Goal: Check status: Check status

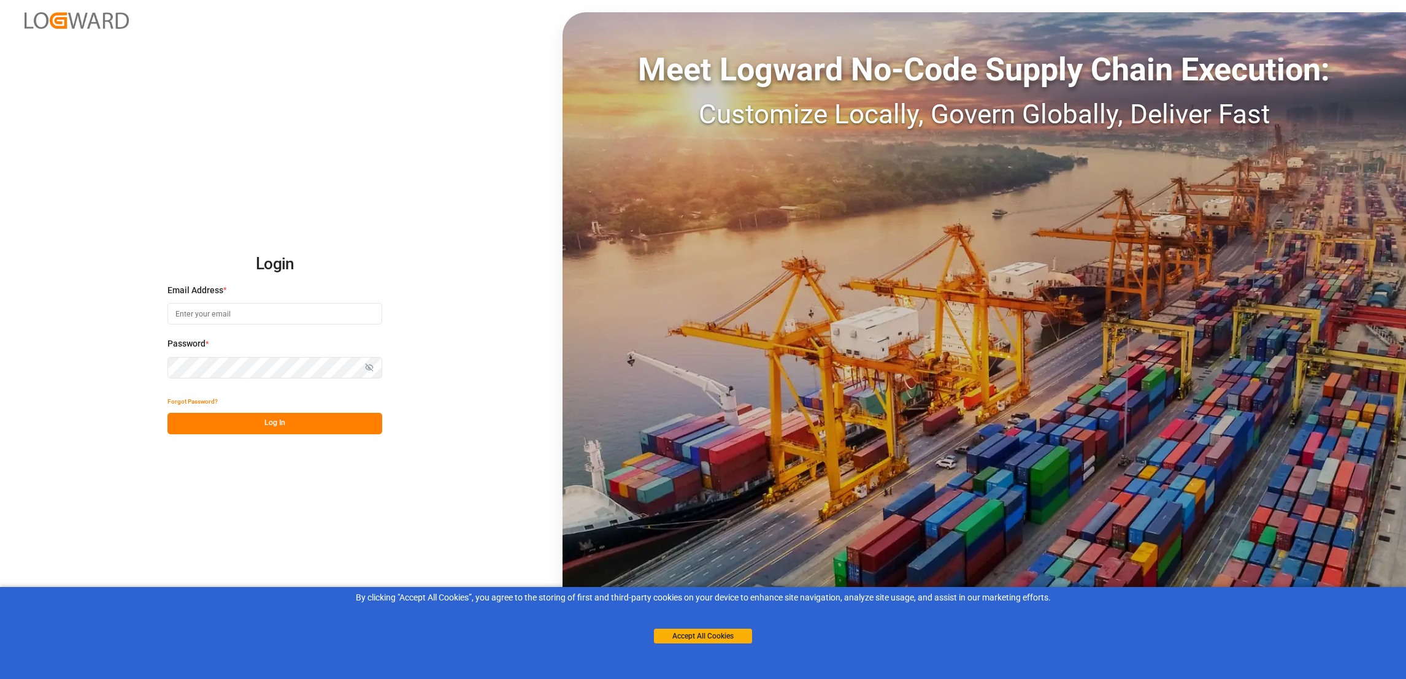
type input "[PERSON_NAME][EMAIL_ADDRESS][PERSON_NAME][DOMAIN_NAME]"
click at [289, 427] on button "Log In" at bounding box center [274, 423] width 215 height 21
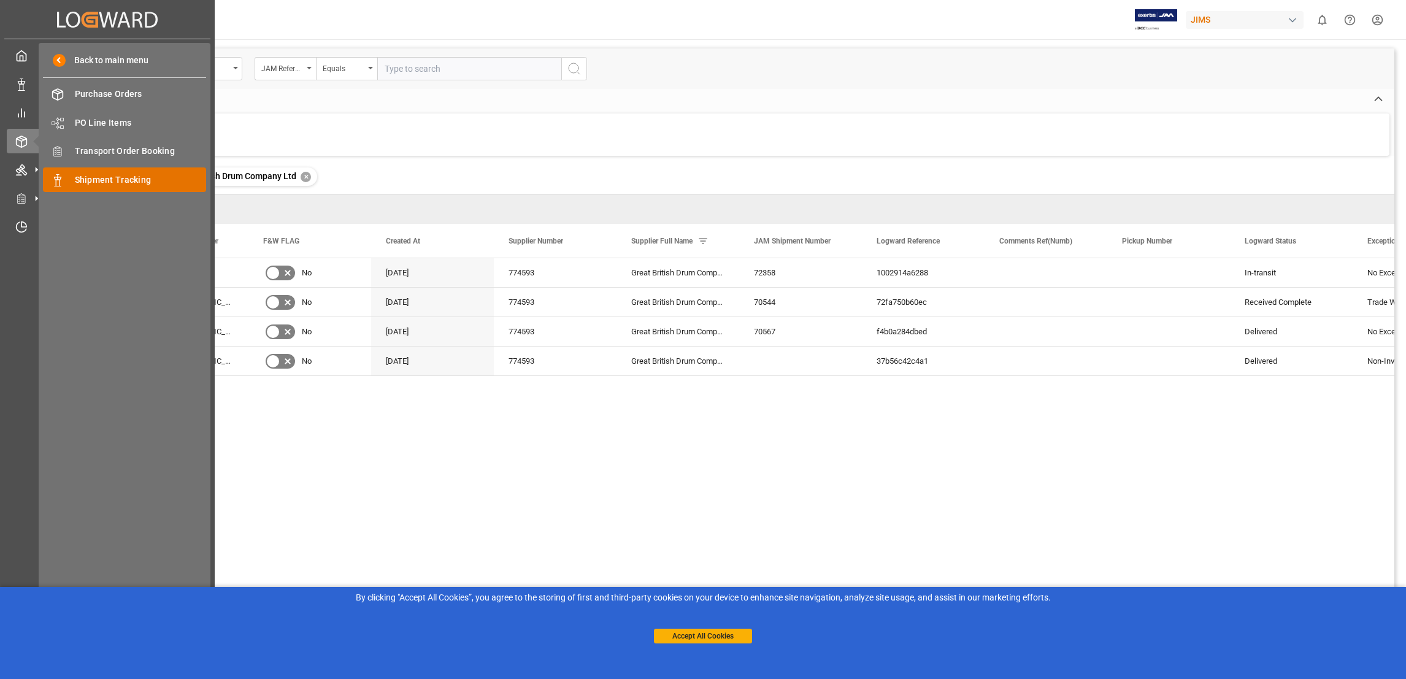
click at [138, 183] on span "Shipment Tracking" at bounding box center [141, 180] width 132 height 13
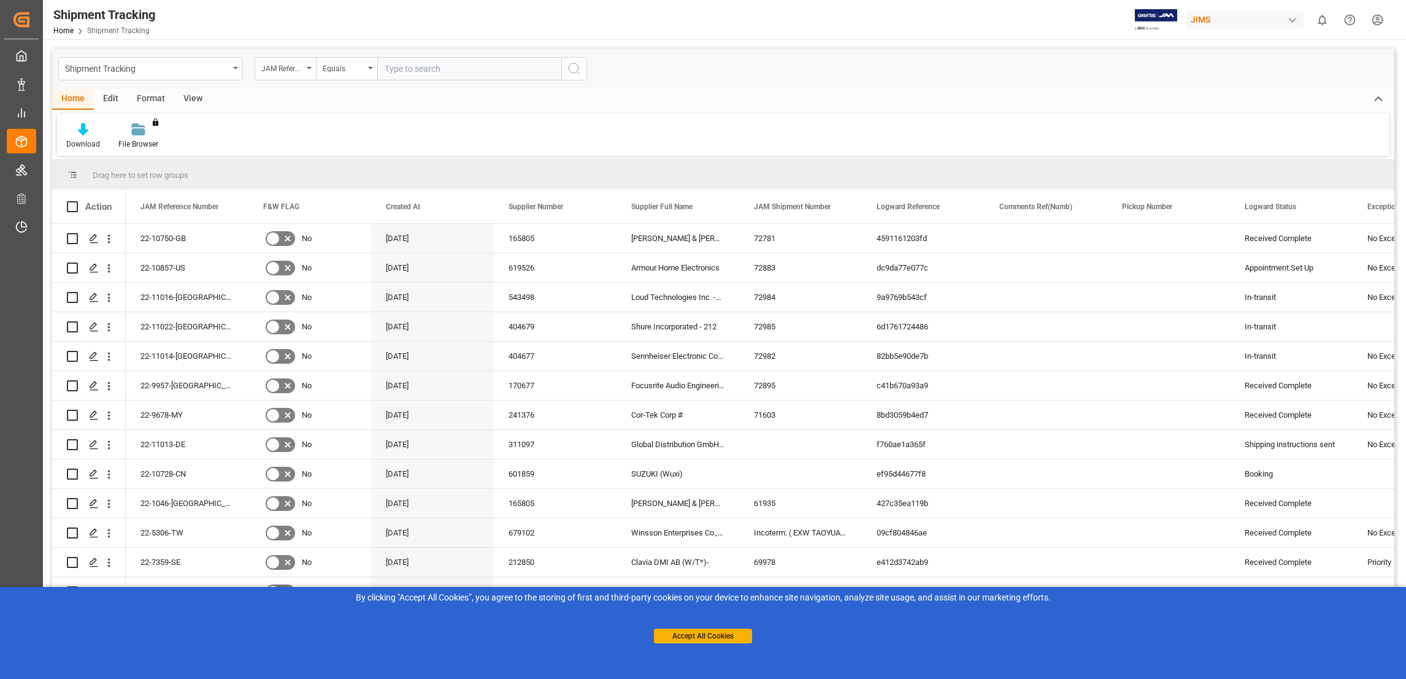
click at [187, 102] on div "View" at bounding box center [192, 99] width 37 height 21
click at [90, 144] on div "Default" at bounding box center [78, 136] width 42 height 27
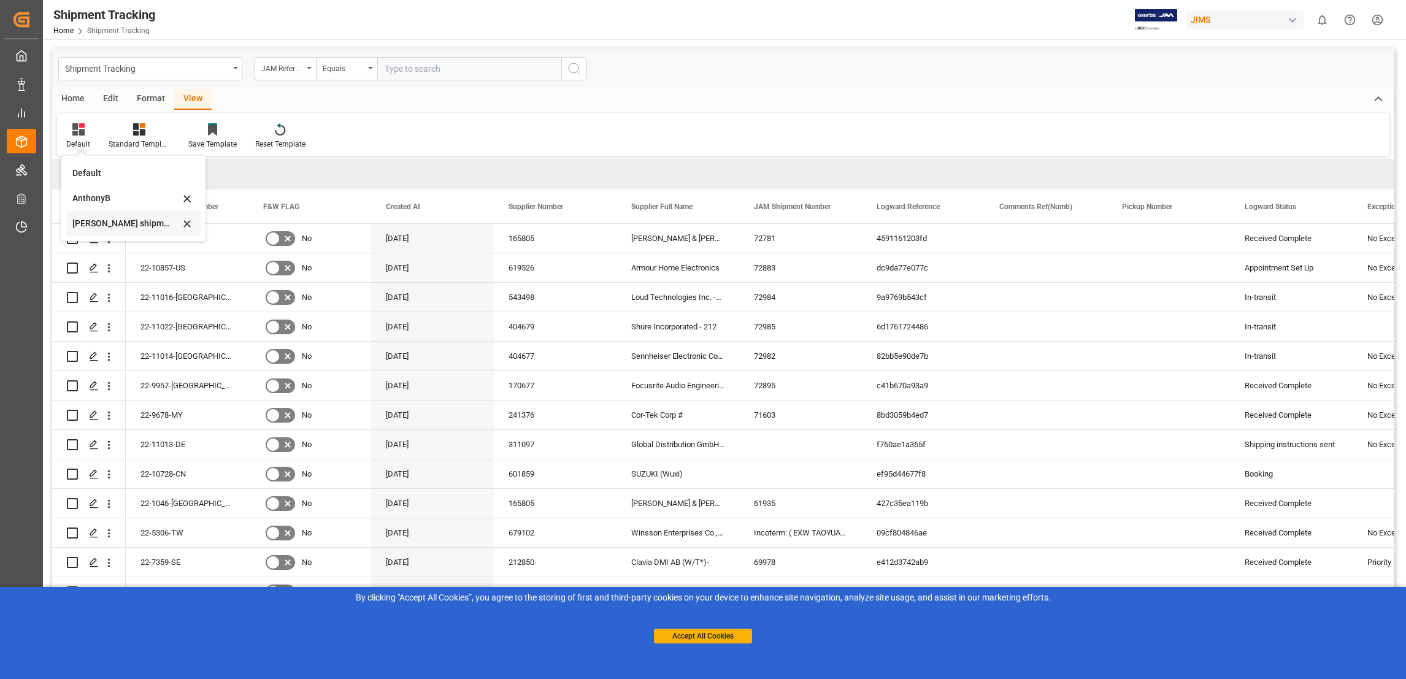
click at [156, 228] on div "[PERSON_NAME] shipment tracking" at bounding box center [125, 223] width 107 height 13
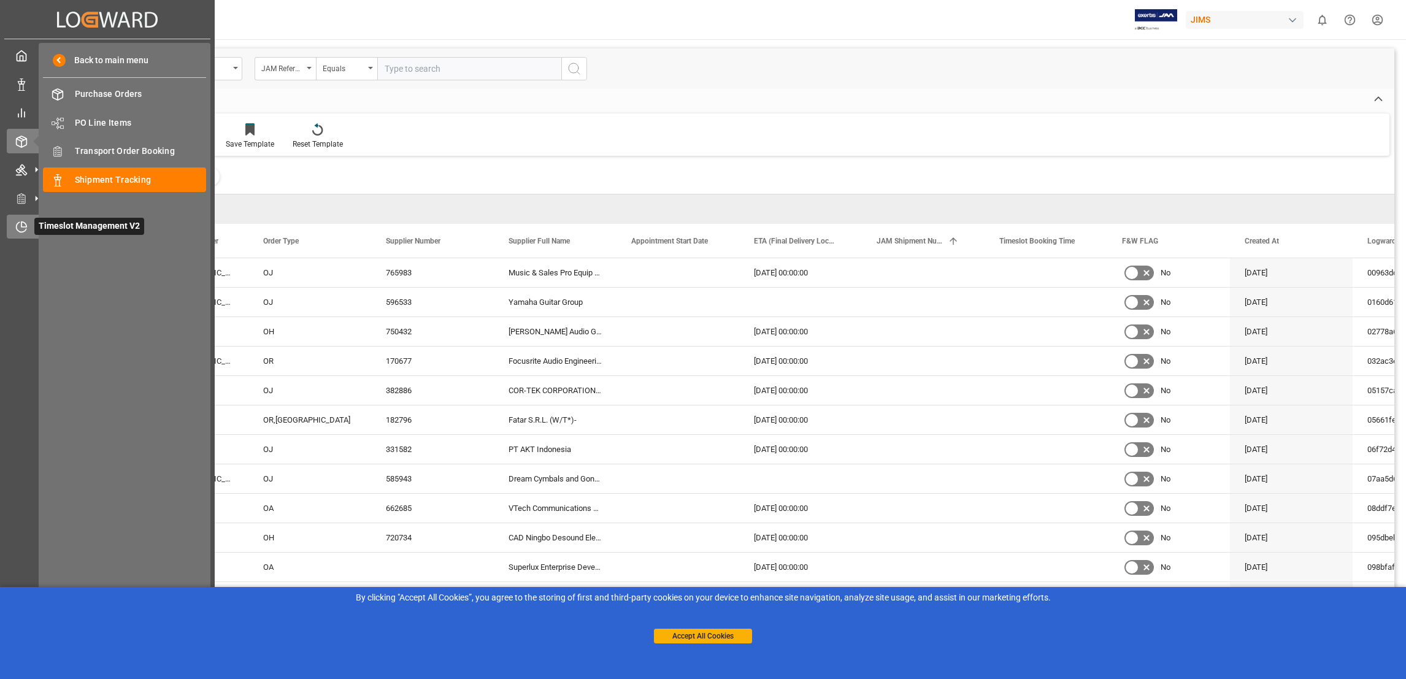
click at [24, 231] on icon at bounding box center [21, 227] width 12 height 12
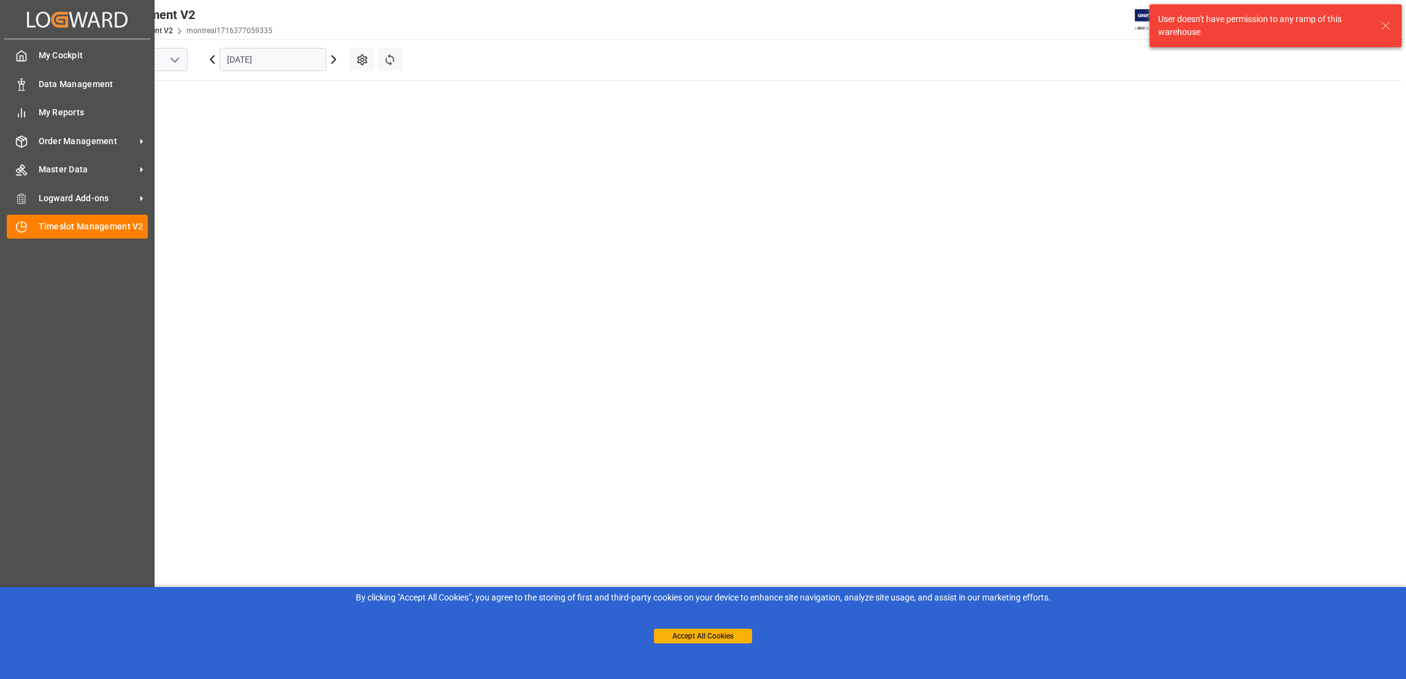
scroll to position [567, 0]
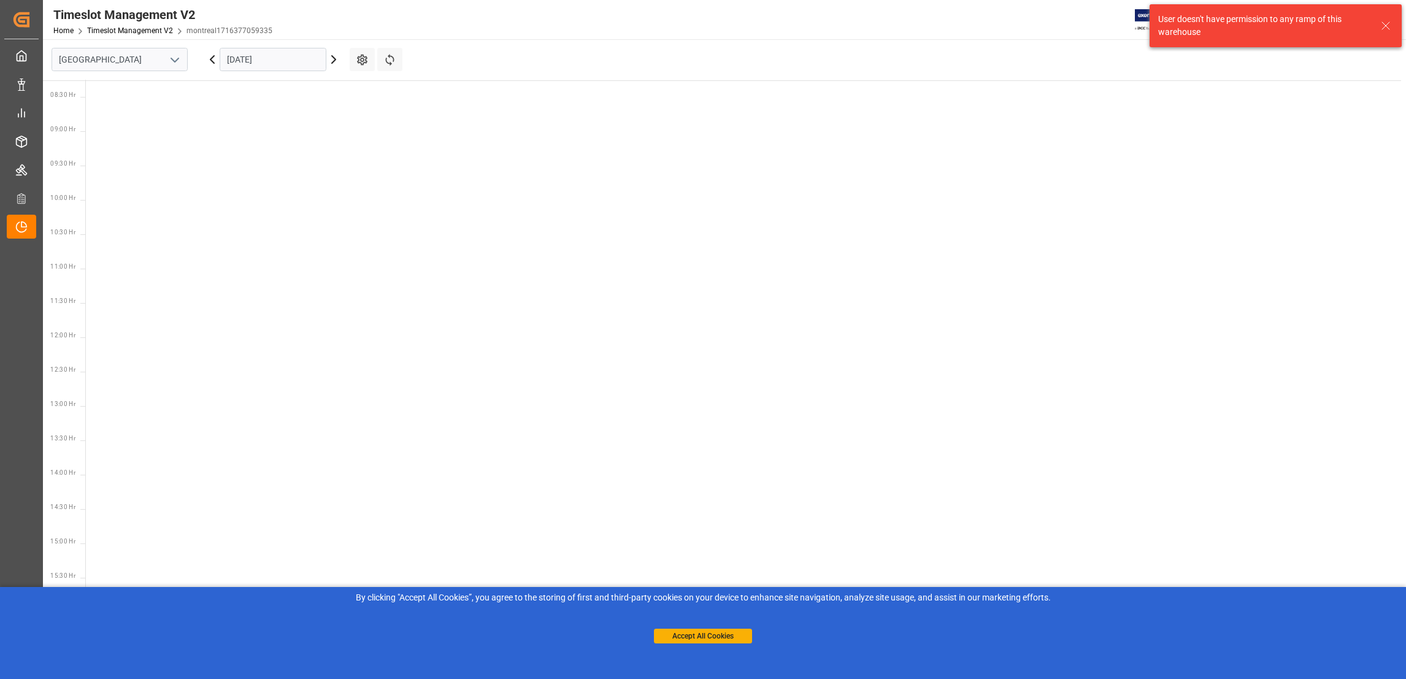
click at [174, 66] on icon "open menu" at bounding box center [174, 60] width 15 height 15
click at [119, 113] on div "Southaven" at bounding box center [119, 115] width 135 height 28
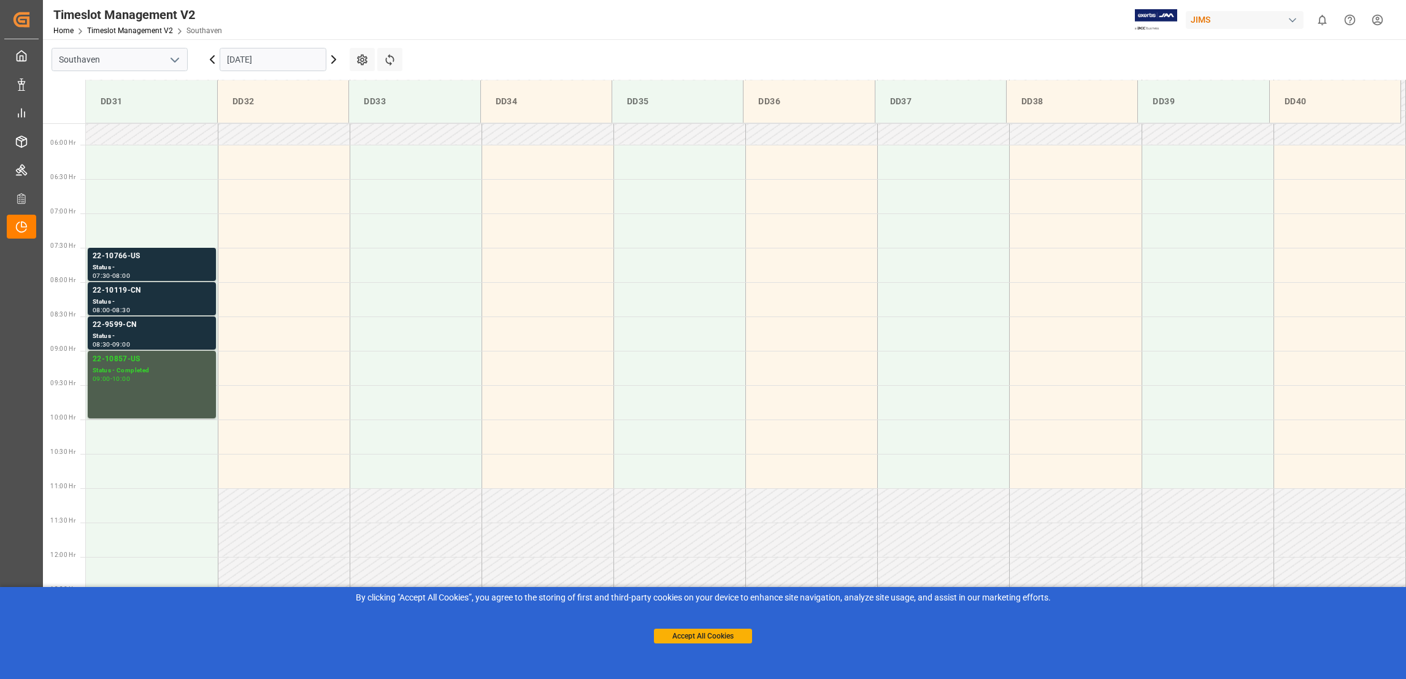
scroll to position [242, 0]
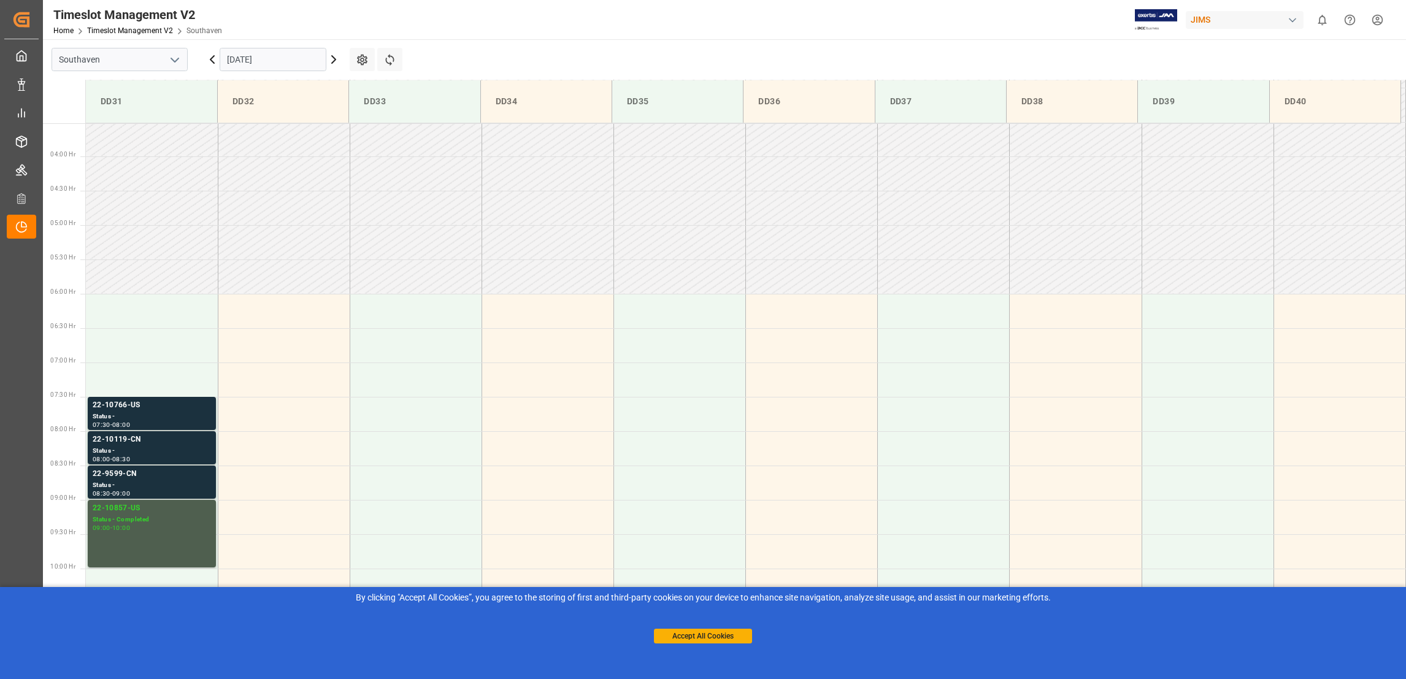
click at [213, 60] on icon at bounding box center [212, 59] width 15 height 15
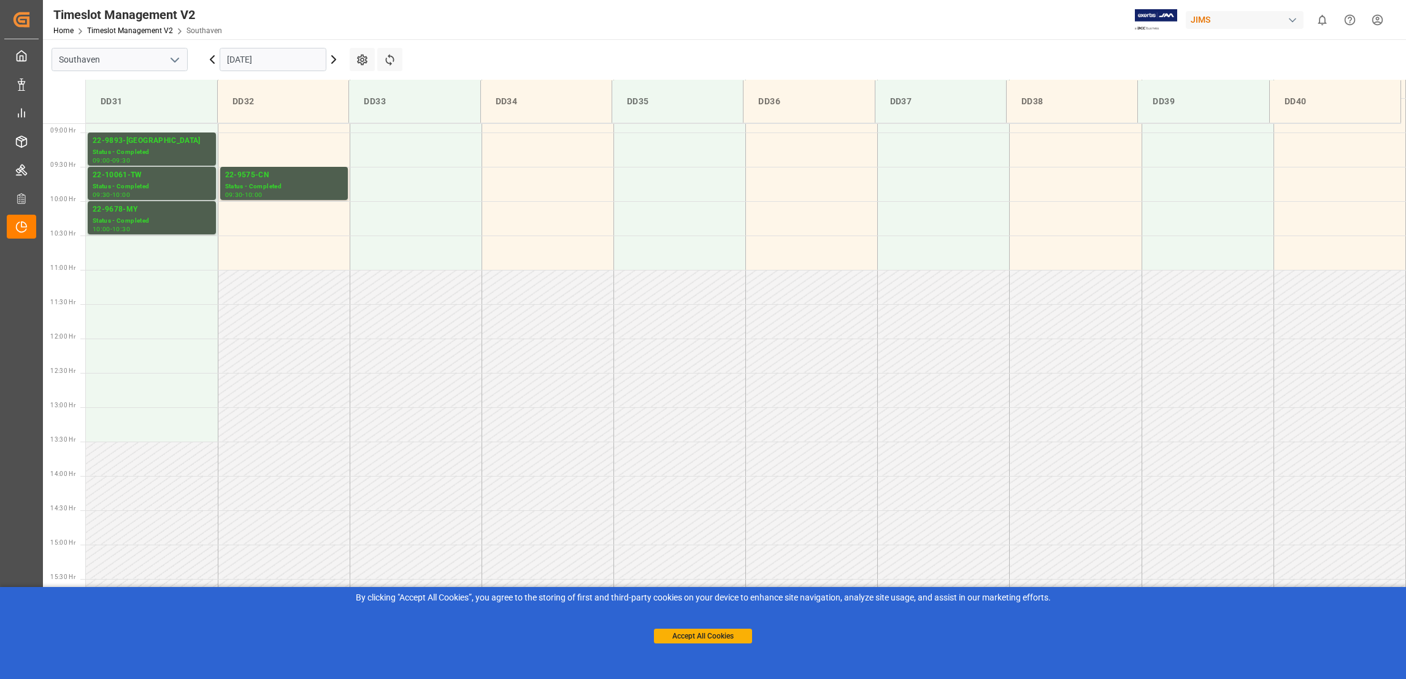
scroll to position [610, 0]
click at [128, 139] on div "22-9893-[GEOGRAPHIC_DATA]" at bounding box center [152, 140] width 118 height 12
click at [123, 175] on div "22-10061-TW" at bounding box center [152, 175] width 118 height 12
click at [128, 209] on div "22-9678-MY" at bounding box center [152, 209] width 118 height 12
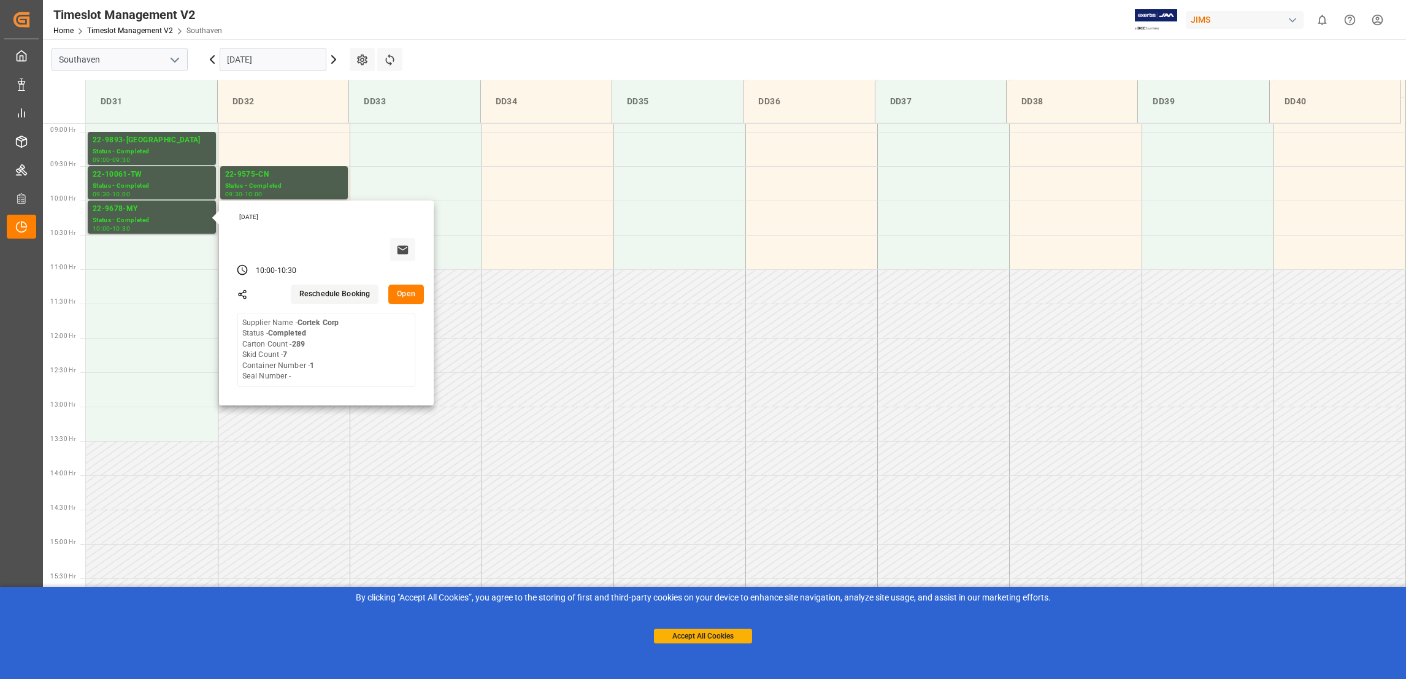
click at [407, 296] on button "Open" at bounding box center [406, 295] width 36 height 20
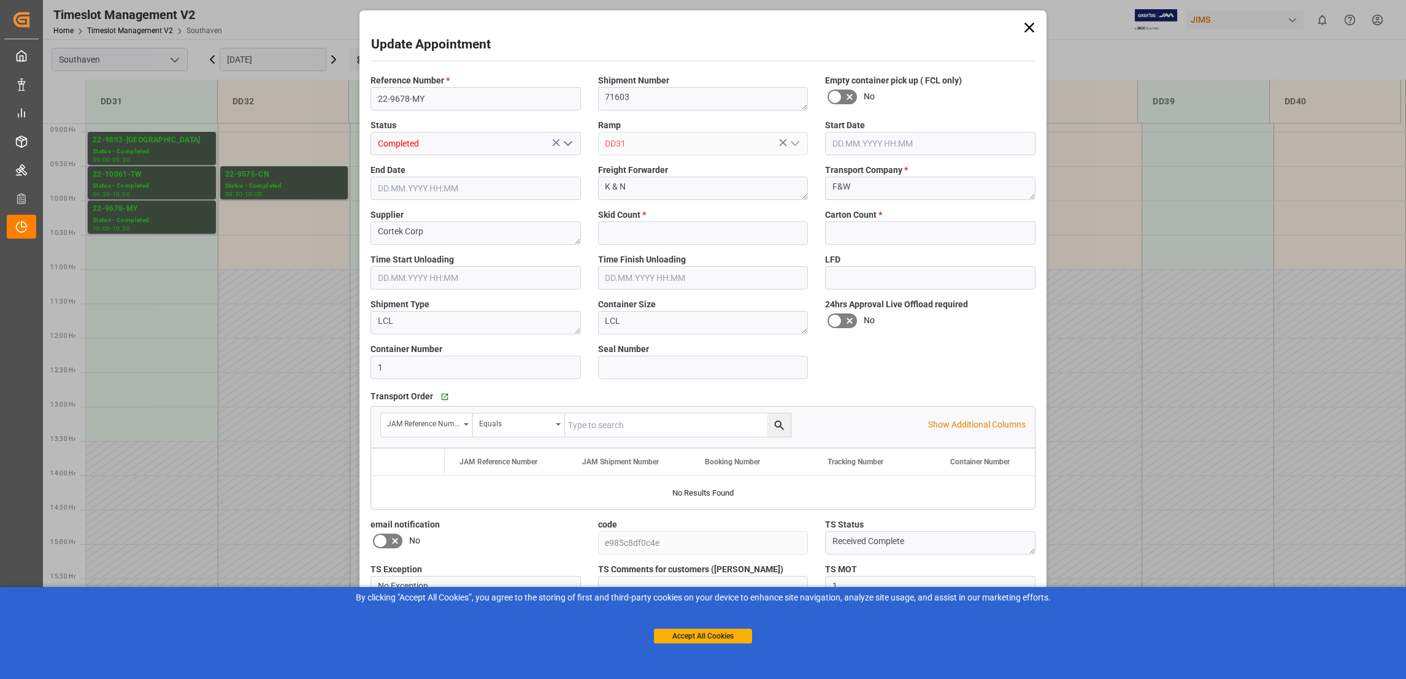
type input "7"
type input "289"
type input "[DATE] 10:00"
type input "[DATE] 10:30"
type input "[DATE] 21:07"
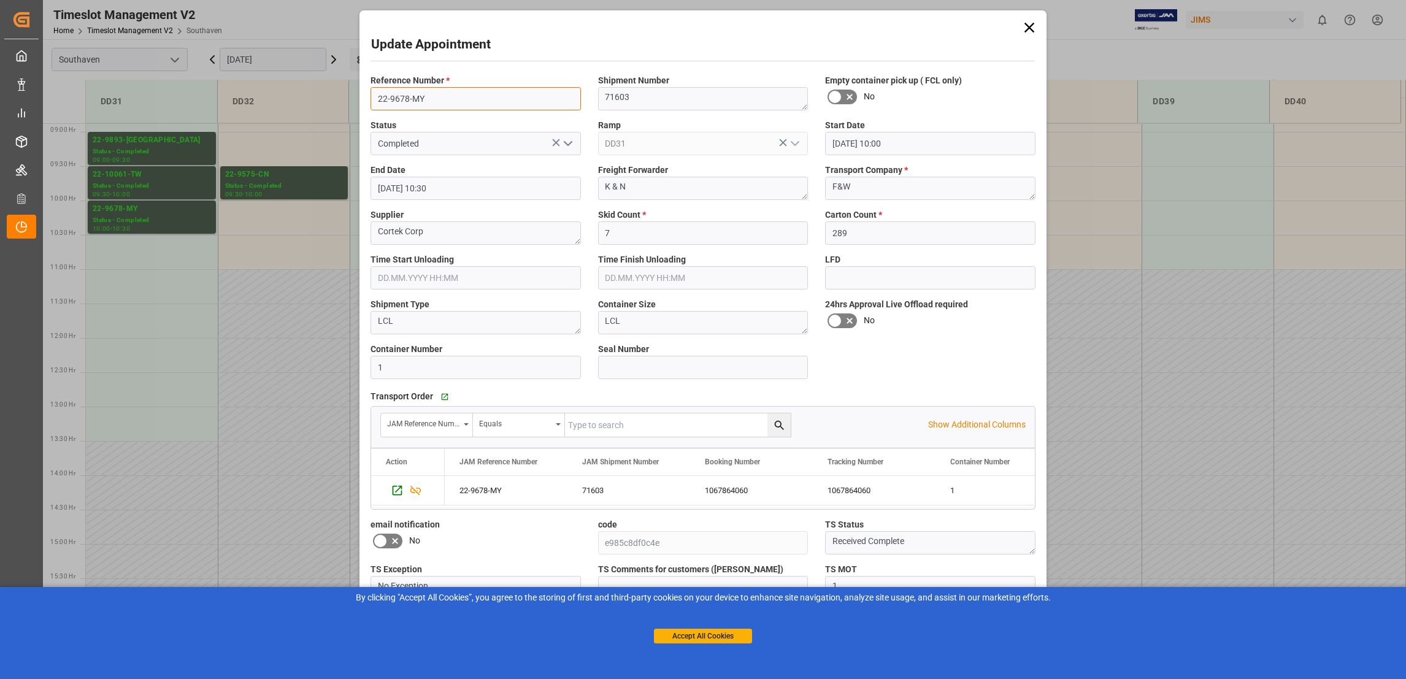
click at [404, 98] on input "22-9678-MY" at bounding box center [476, 98] width 210 height 23
click at [274, 182] on div "Update Appointment Reference Number * 22-9678-MY Shipment Number 71603 Empty co…" at bounding box center [703, 339] width 1406 height 679
click at [1026, 25] on icon at bounding box center [1029, 27] width 17 height 17
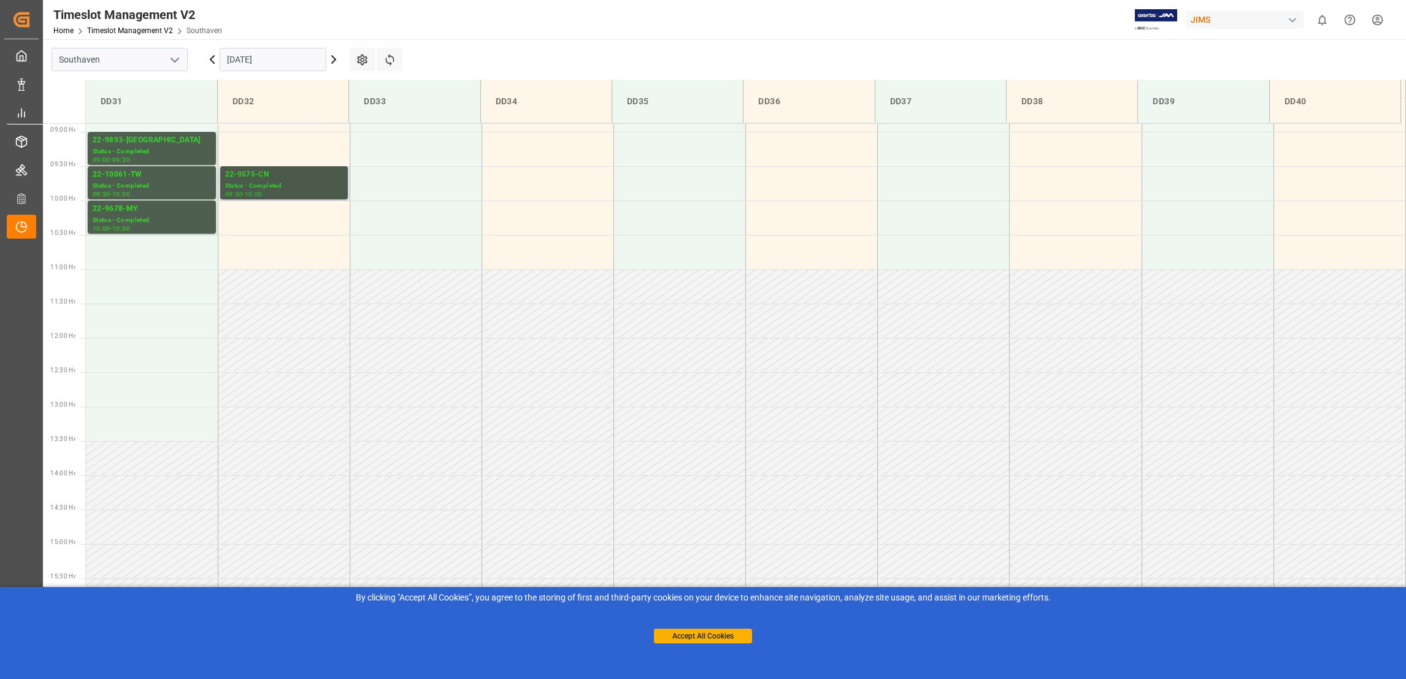
click at [252, 173] on div "22-9575-CN" at bounding box center [284, 175] width 118 height 12
click at [260, 173] on div "22-9575-CN" at bounding box center [284, 175] width 118 height 12
click at [140, 216] on div "Status - Completed" at bounding box center [152, 220] width 118 height 10
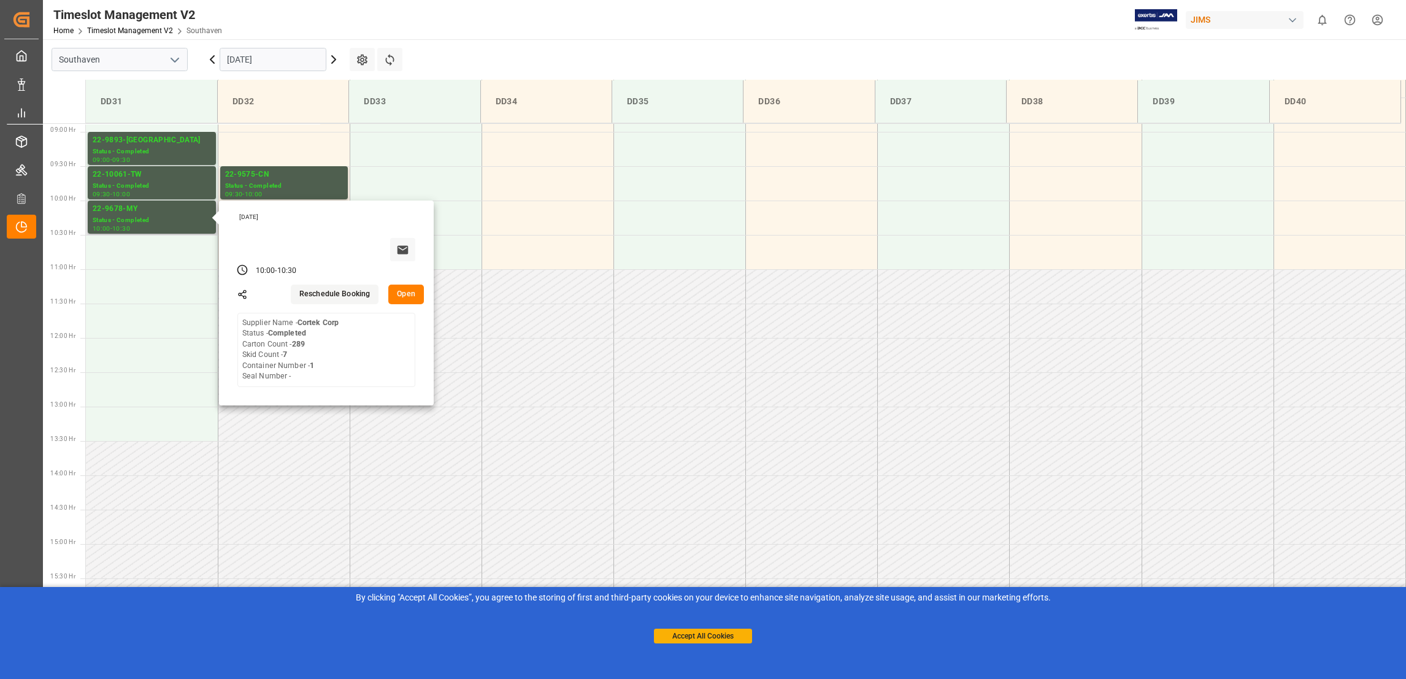
click at [413, 294] on button "Open" at bounding box center [406, 295] width 36 height 20
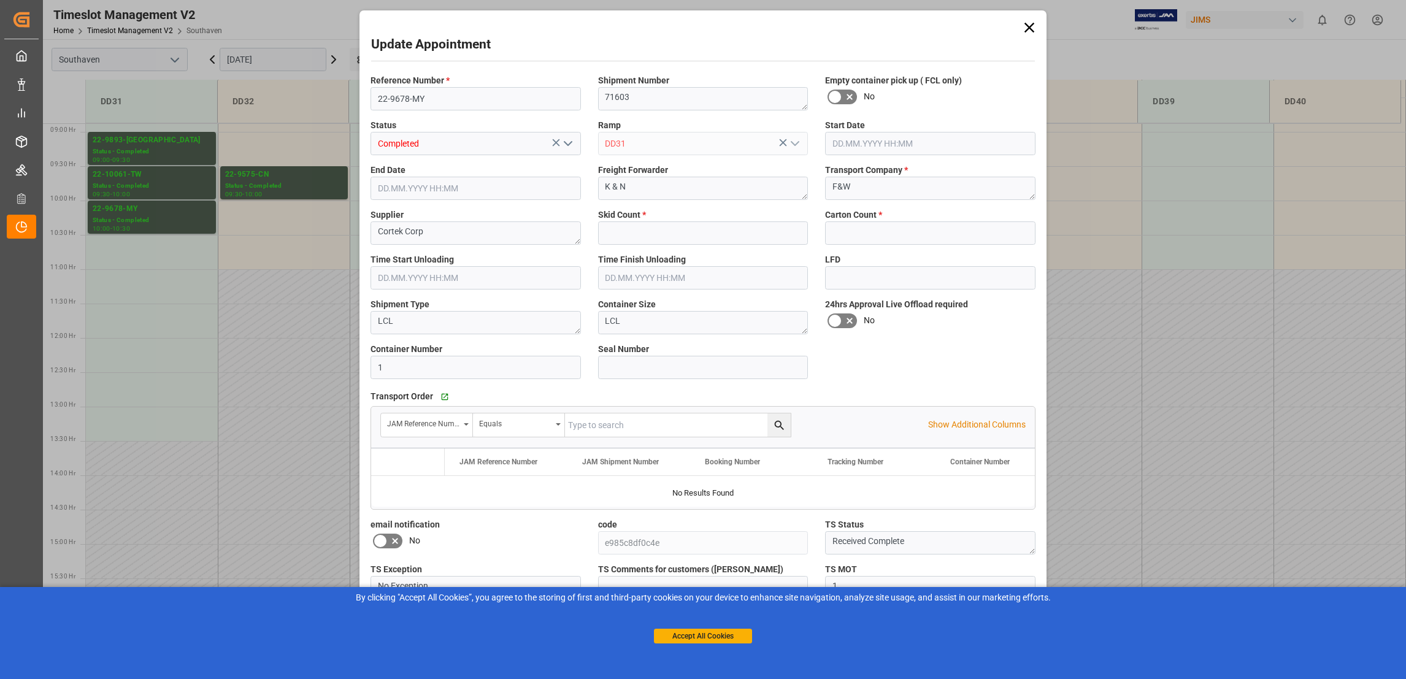
type input "7"
type input "289"
type input "[DATE] 10:00"
type input "[DATE] 10:30"
type input "[DATE] 21:07"
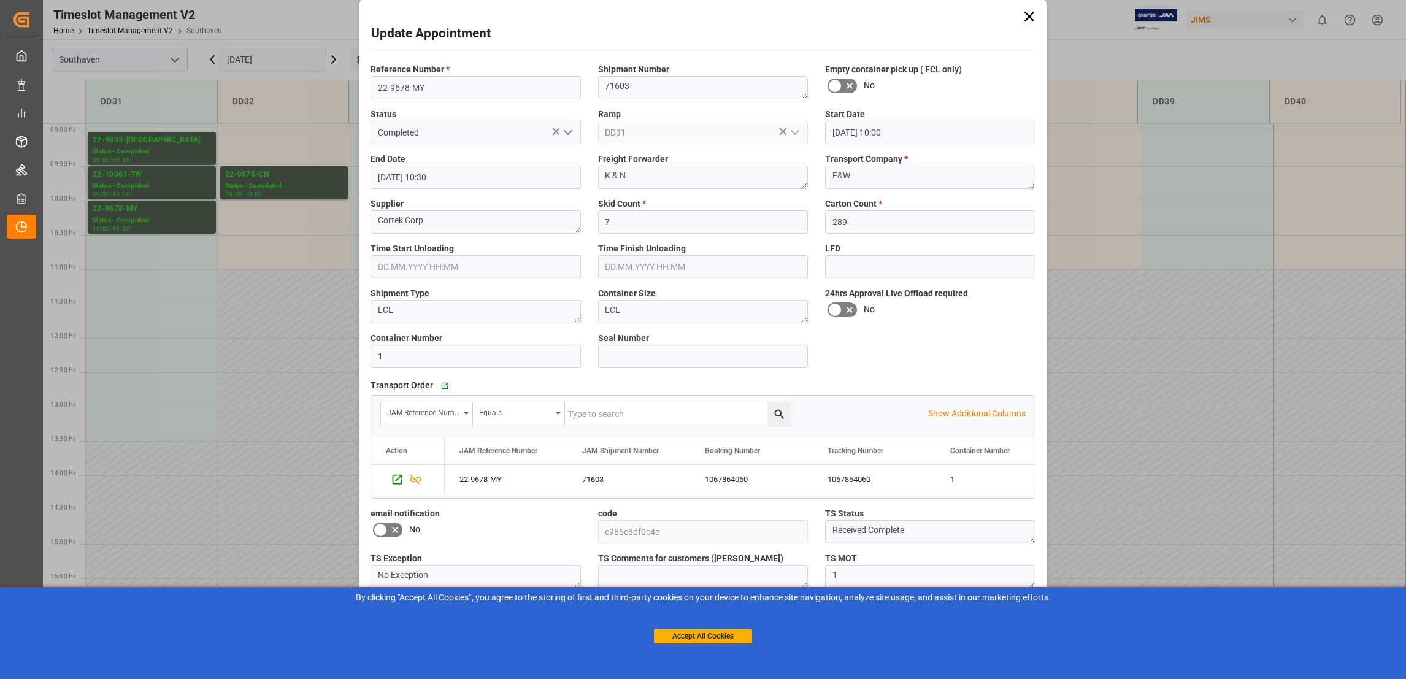
scroll to position [27, 0]
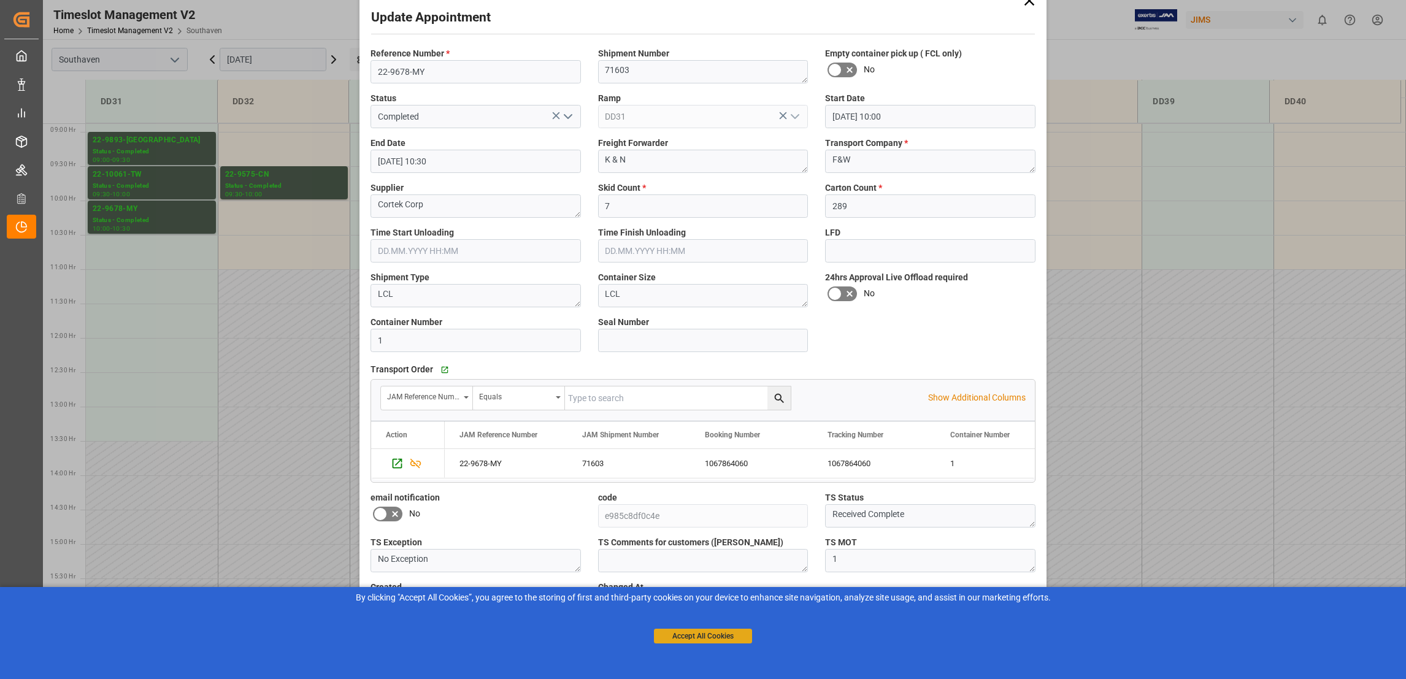
click at [734, 631] on button "Accept All Cookies" at bounding box center [703, 636] width 98 height 15
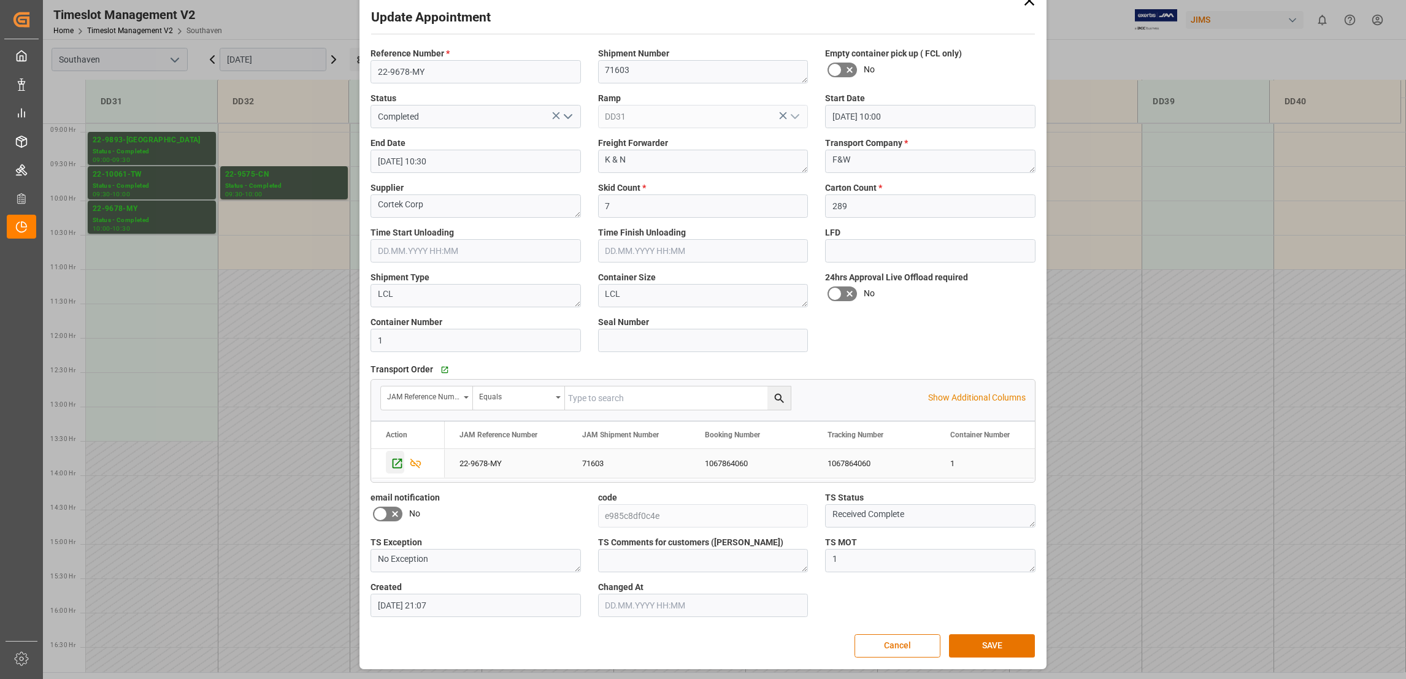
click at [399, 464] on icon "Press SPACE to select this row." at bounding box center [398, 463] width 10 height 10
click at [495, 463] on div "22-9678-MY" at bounding box center [506, 463] width 123 height 29
click at [415, 461] on icon "Press SPACE to deselect this row." at bounding box center [415, 463] width 11 height 10
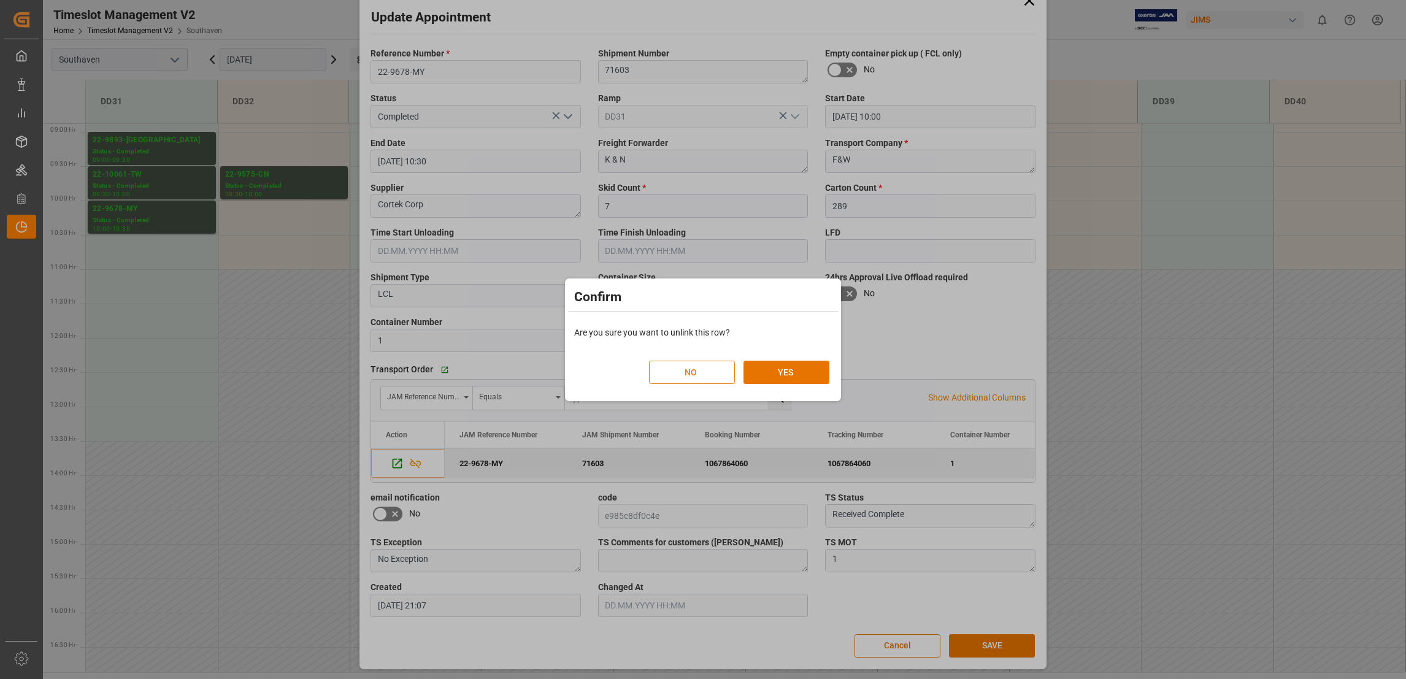
click at [709, 380] on button "NO" at bounding box center [692, 372] width 86 height 23
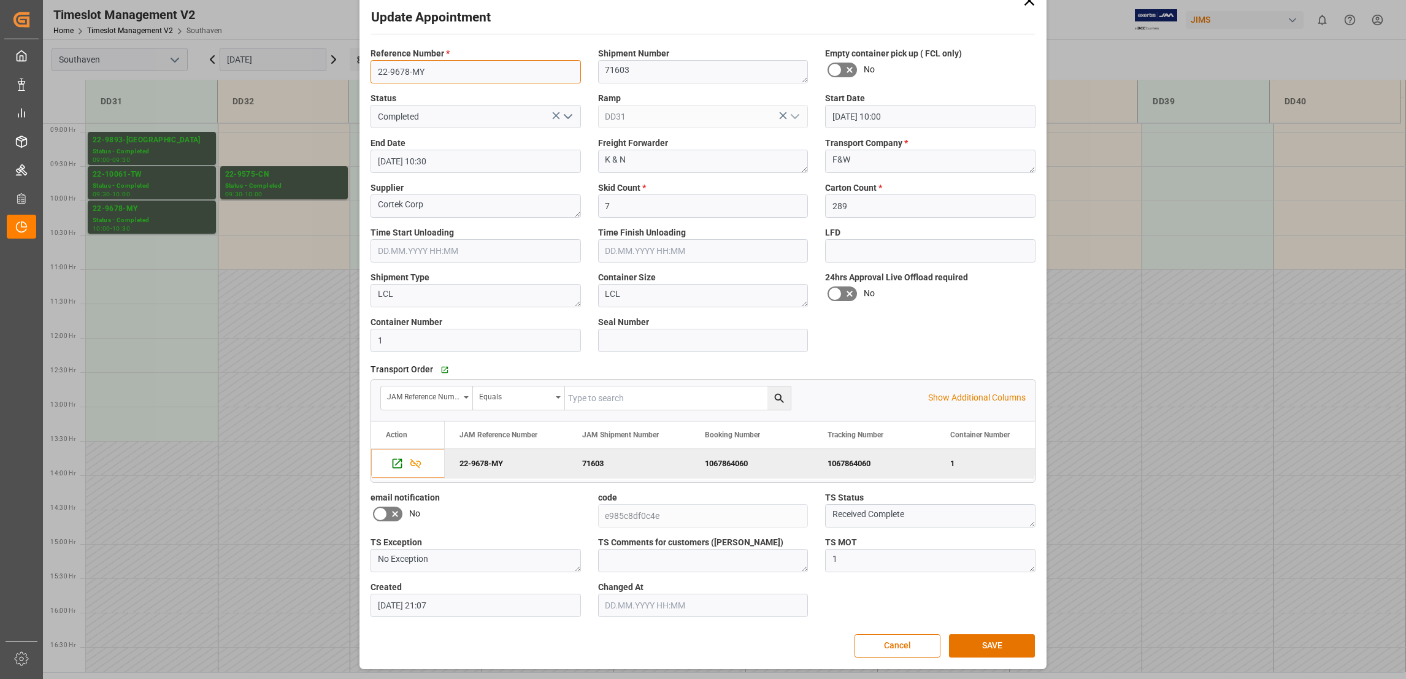
click at [406, 73] on input "22-9678-MY" at bounding box center [476, 71] width 210 height 23
click at [896, 656] on button "Cancel" at bounding box center [898, 645] width 86 height 23
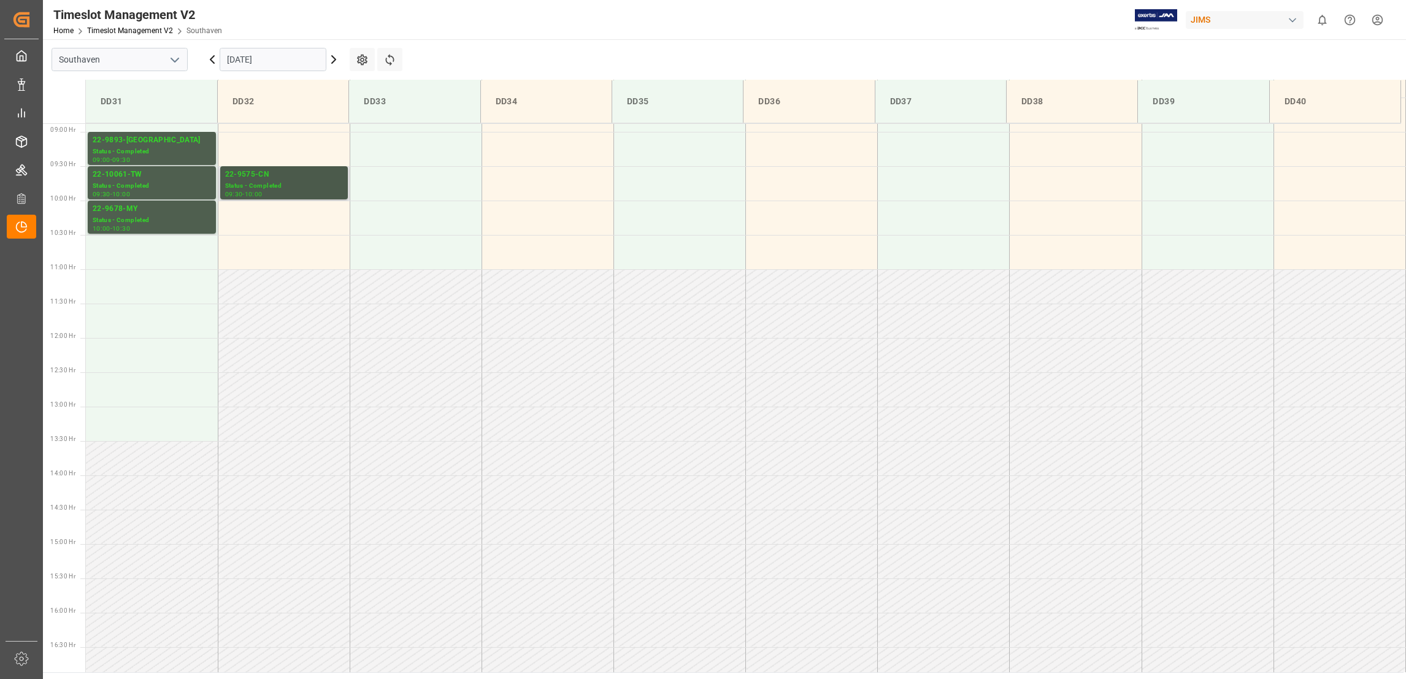
click at [264, 172] on div "22-9575-CN" at bounding box center [284, 175] width 118 height 12
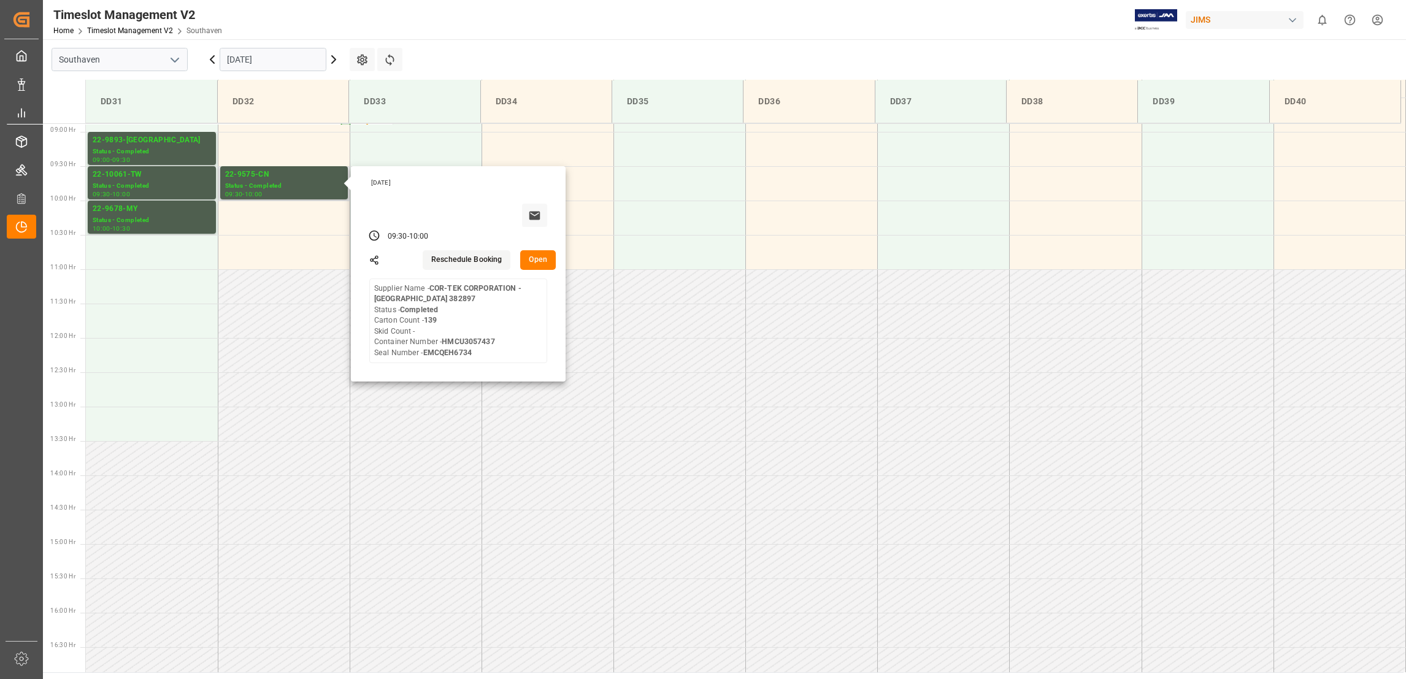
click at [540, 258] on button "Open" at bounding box center [538, 260] width 36 height 20
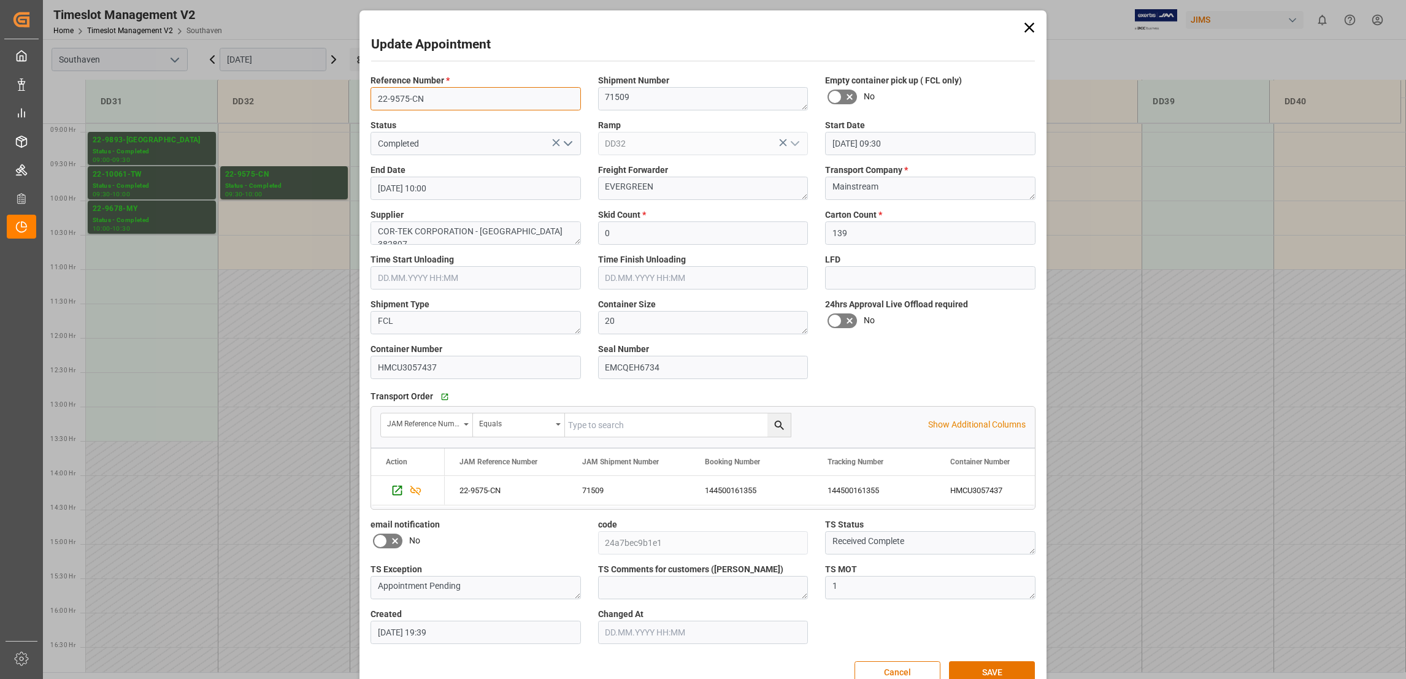
click at [399, 101] on input "22-9575-CN" at bounding box center [476, 98] width 210 height 23
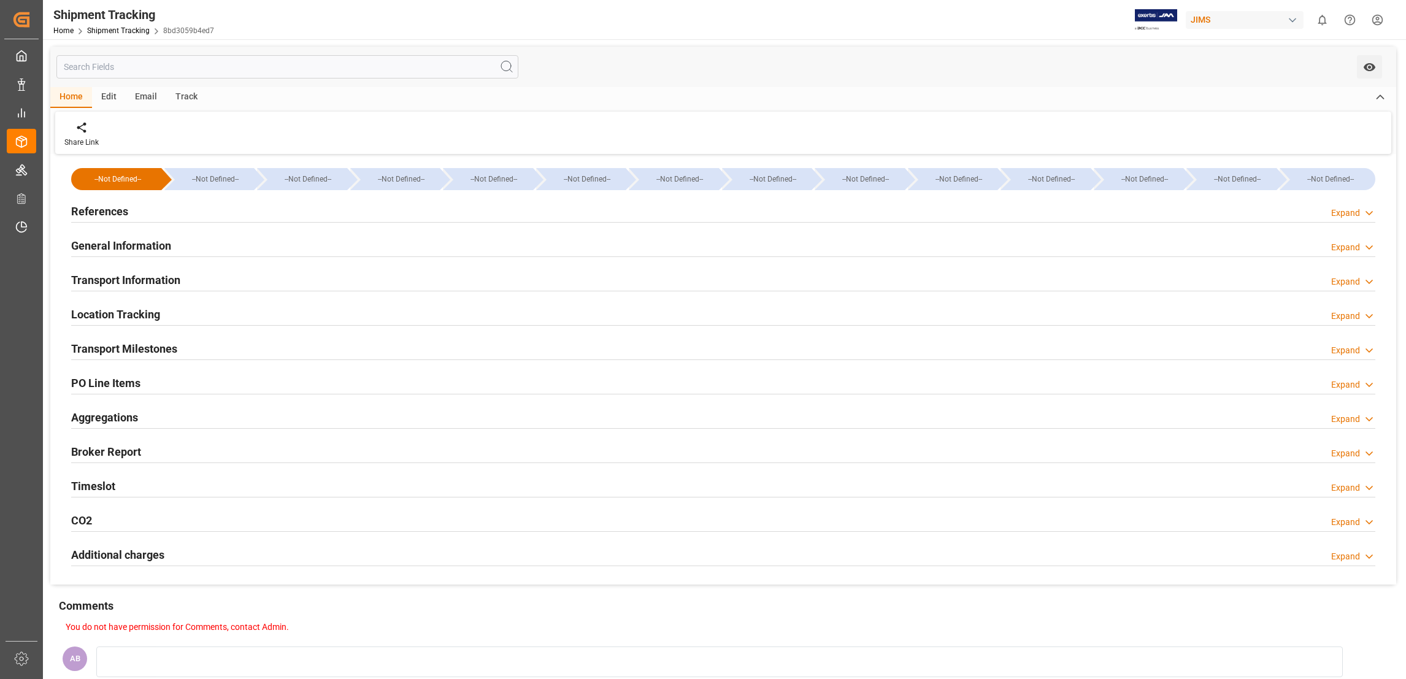
click at [143, 98] on div "Email" at bounding box center [146, 97] width 40 height 21
click at [112, 99] on div "Edit" at bounding box center [109, 97] width 34 height 21
click at [56, 98] on div "Home" at bounding box center [71, 97] width 42 height 21
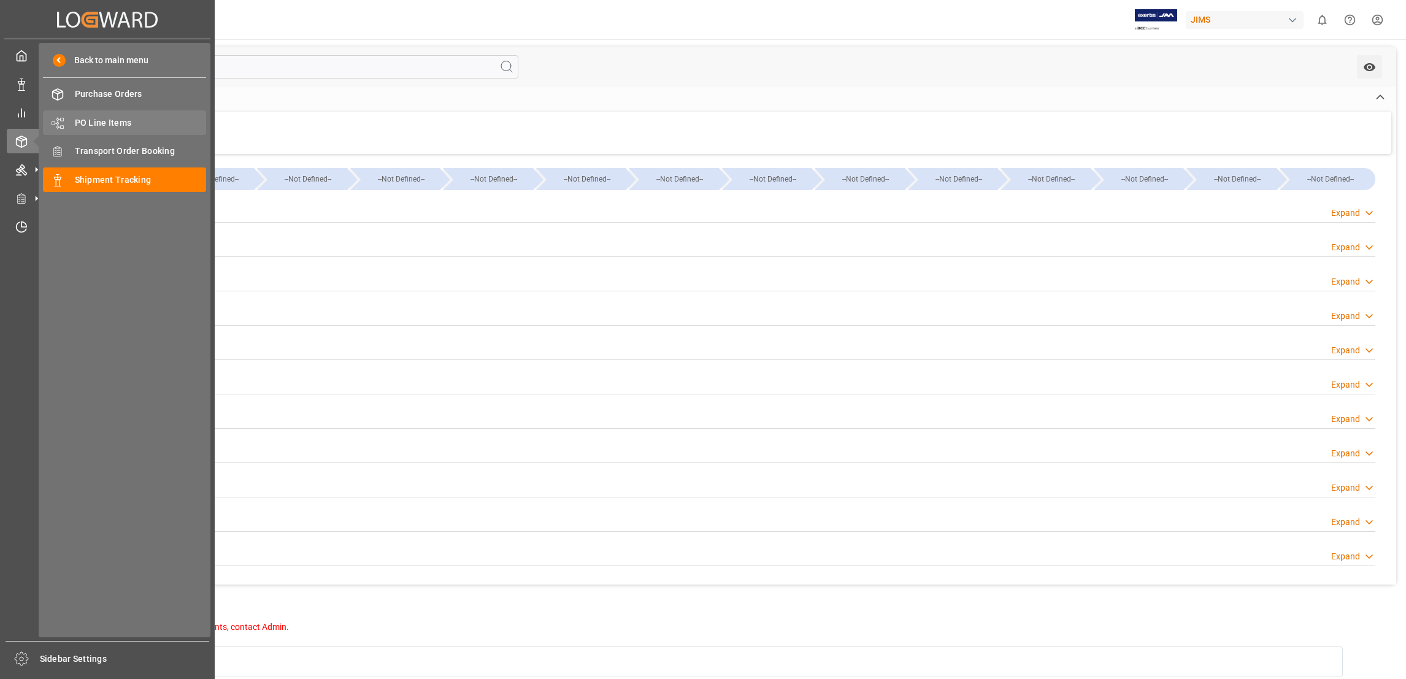
click at [120, 122] on span "PO Line Items" at bounding box center [141, 123] width 132 height 13
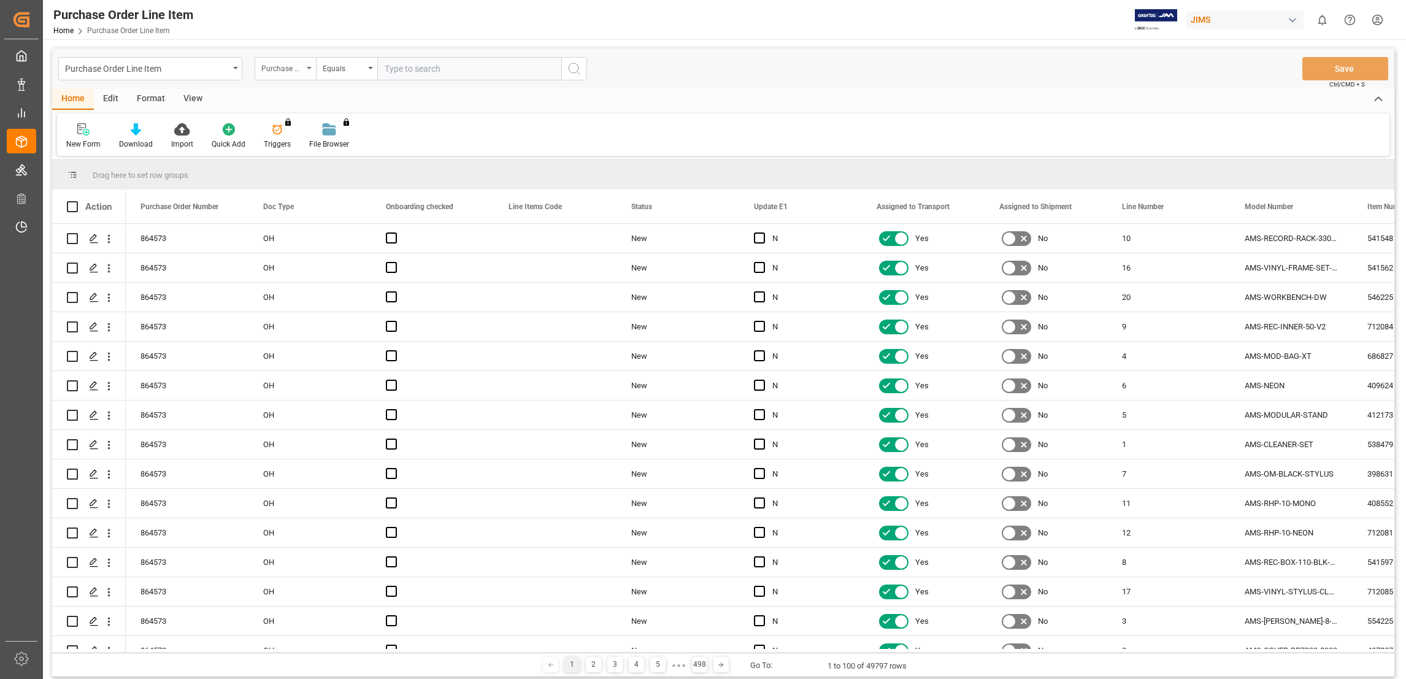
click at [310, 69] on icon "open menu" at bounding box center [309, 68] width 5 height 2
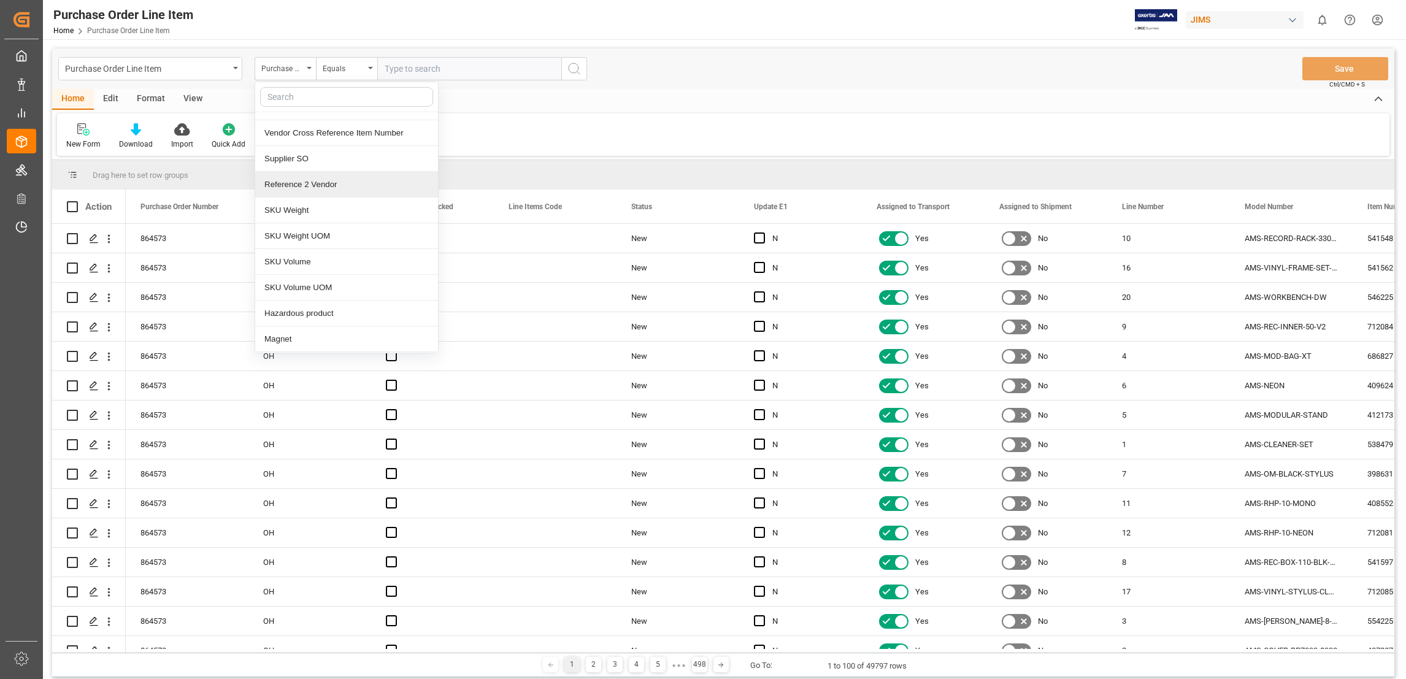
click at [318, 186] on div "Reference 2 Vendor" at bounding box center [346, 185] width 183 height 26
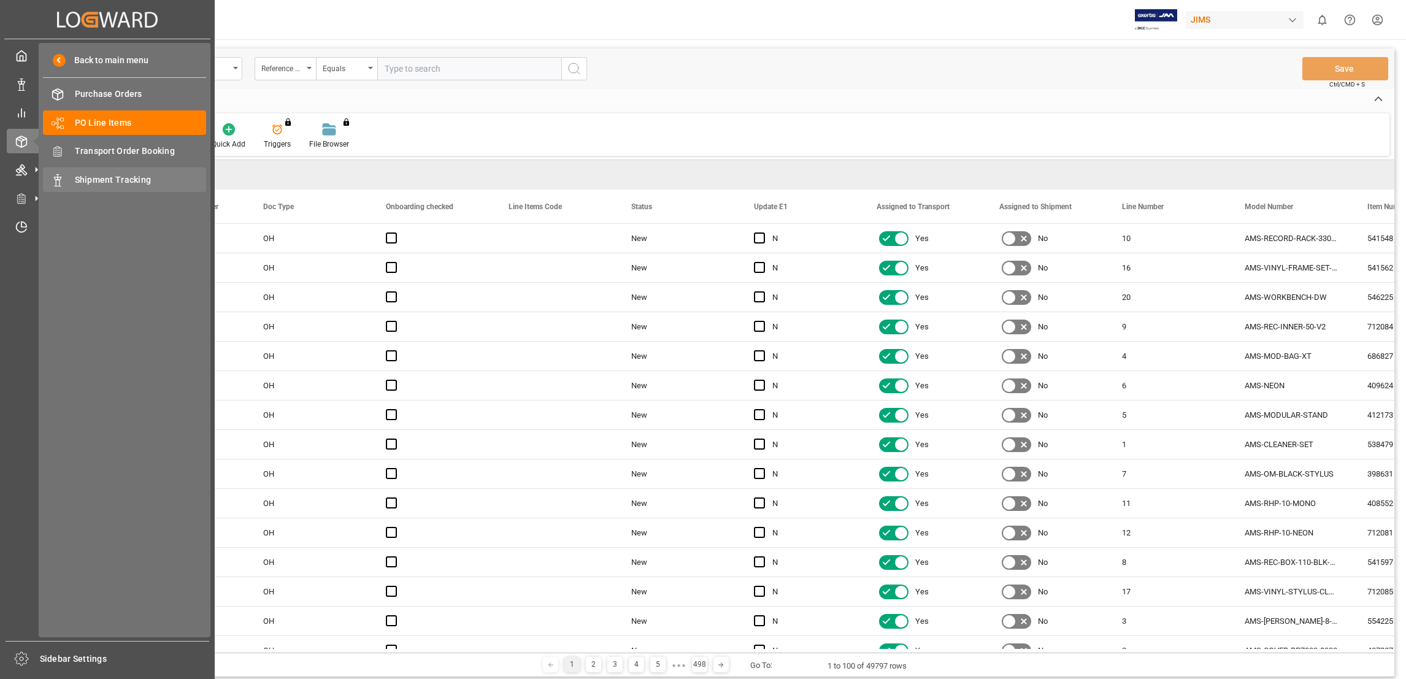
click at [128, 177] on span "Shipment Tracking" at bounding box center [141, 180] width 132 height 13
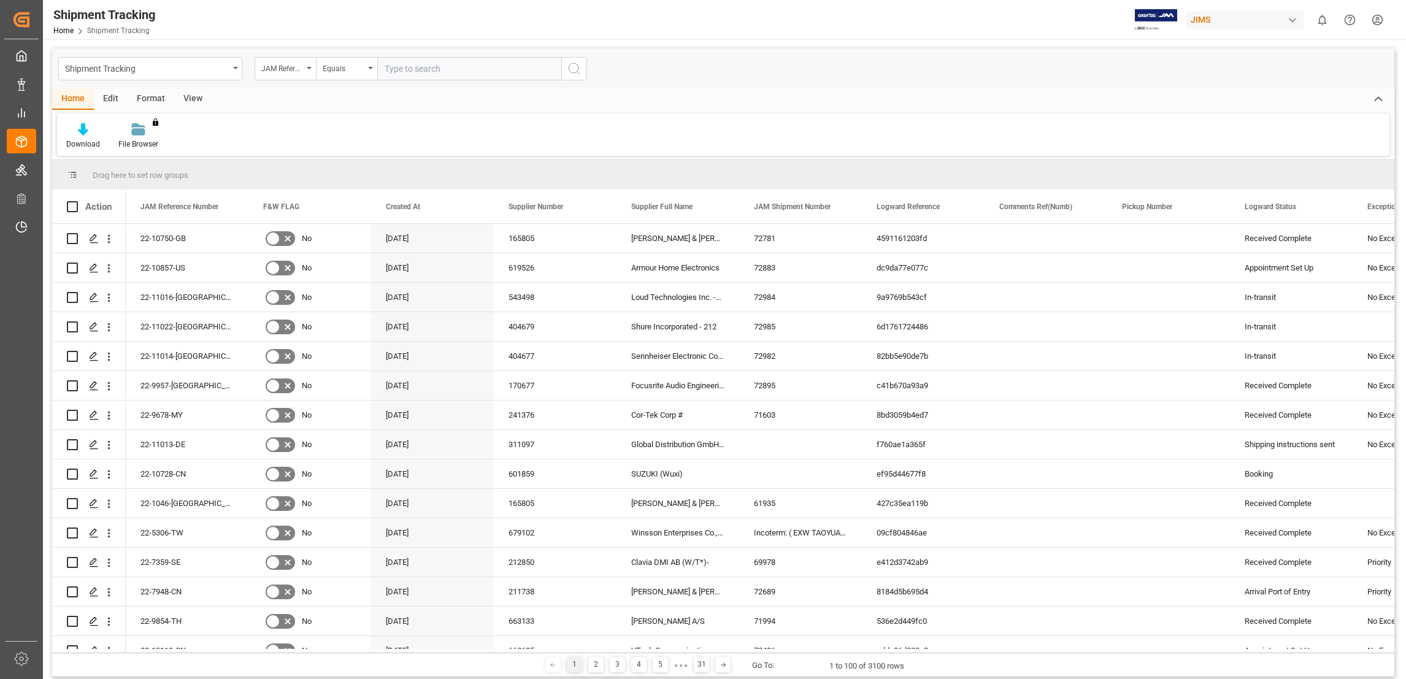
click at [446, 66] on input "text" at bounding box center [469, 68] width 184 height 23
paste input "22-9678-MY"
type input "22-9678-MY"
click at [570, 66] on icon "search button" at bounding box center [574, 68] width 15 height 15
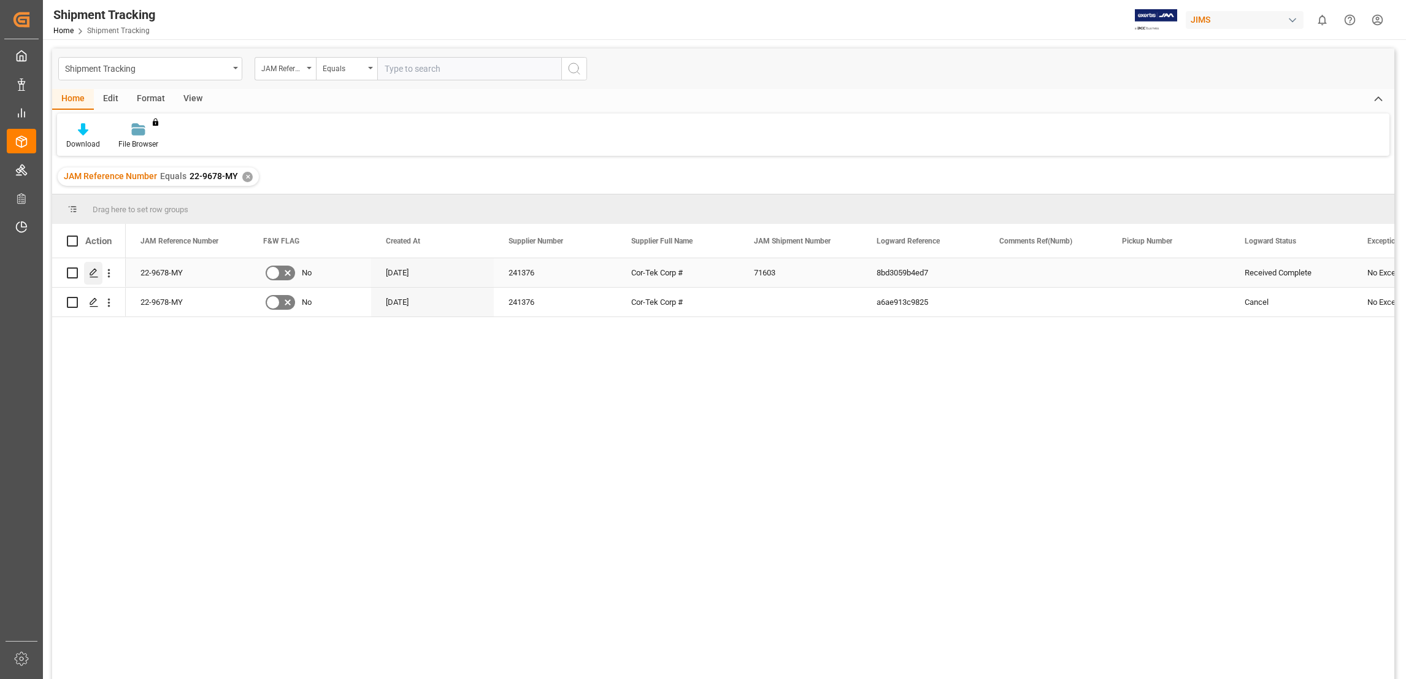
click at [99, 277] on div "Press SPACE to select this row." at bounding box center [93, 273] width 18 height 23
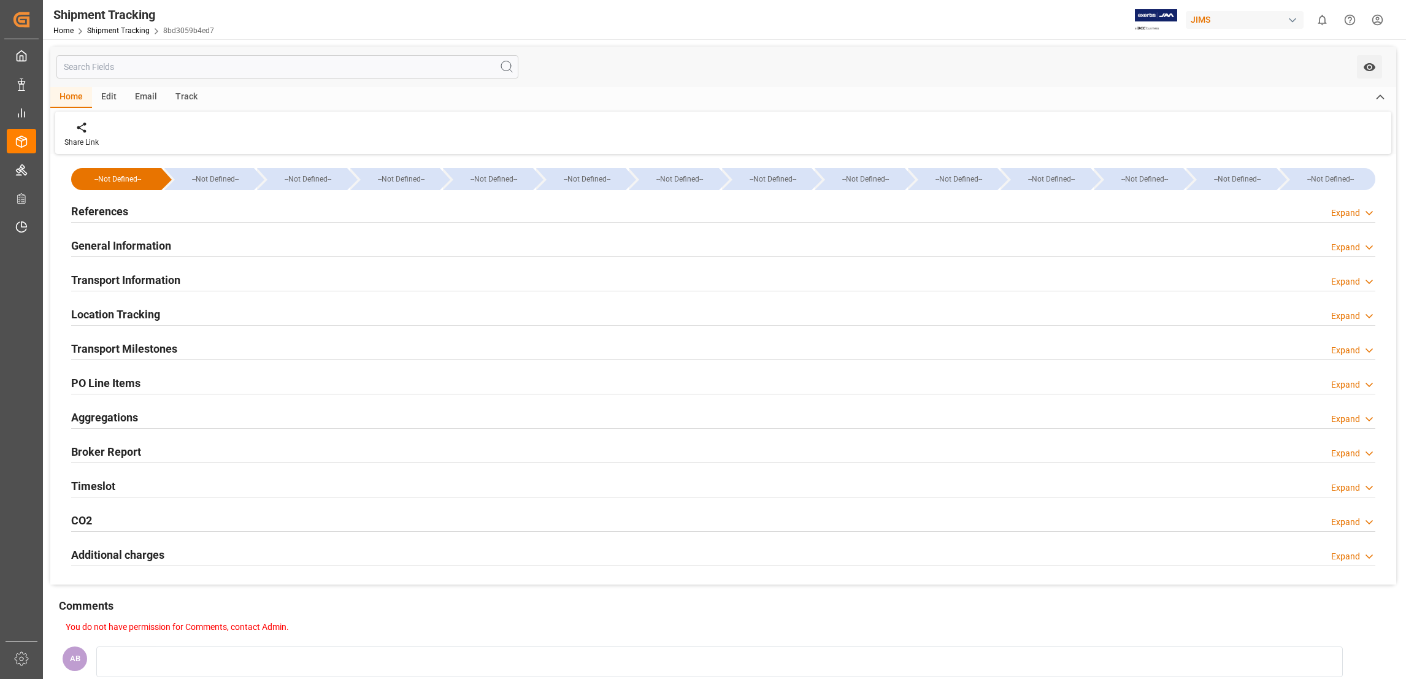
click at [1359, 213] on div "Expand" at bounding box center [1345, 213] width 29 height 13
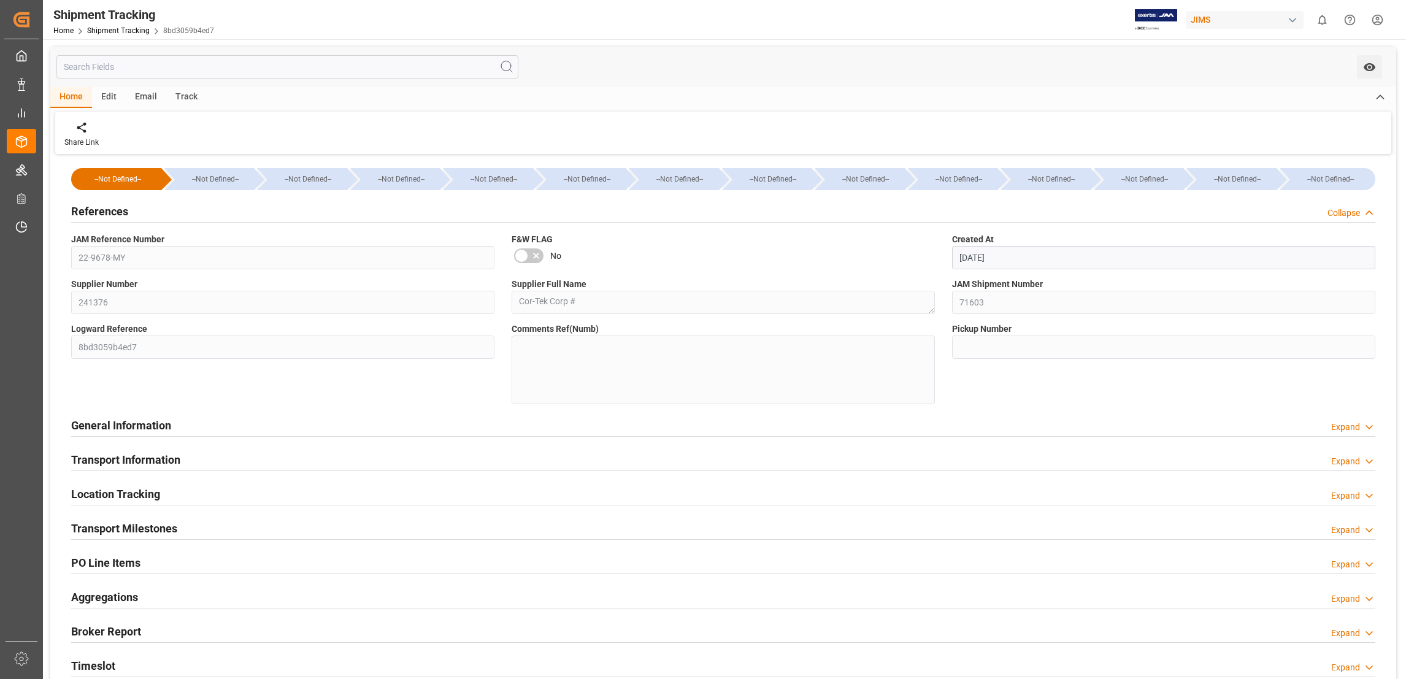
click at [1359, 213] on div "Collapse" at bounding box center [1343, 213] width 33 height 13
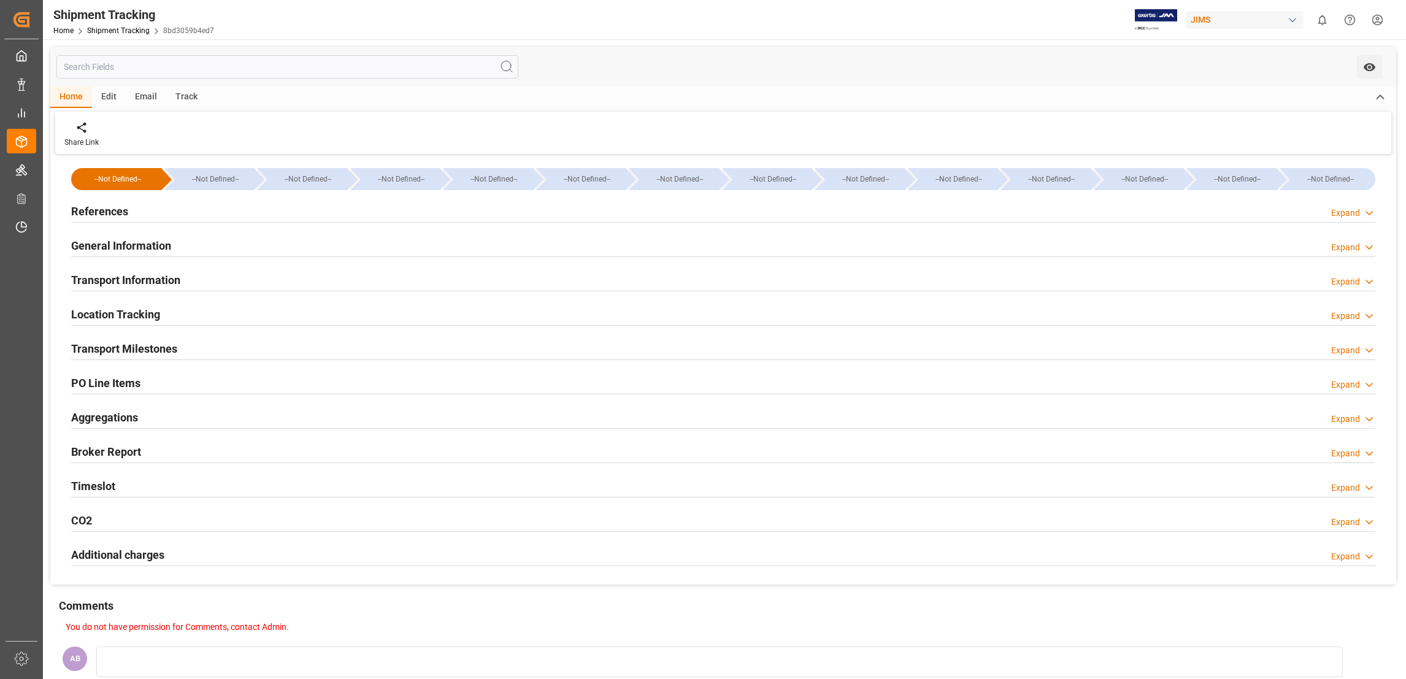
click at [1359, 247] on div "Expand" at bounding box center [1345, 247] width 29 height 13
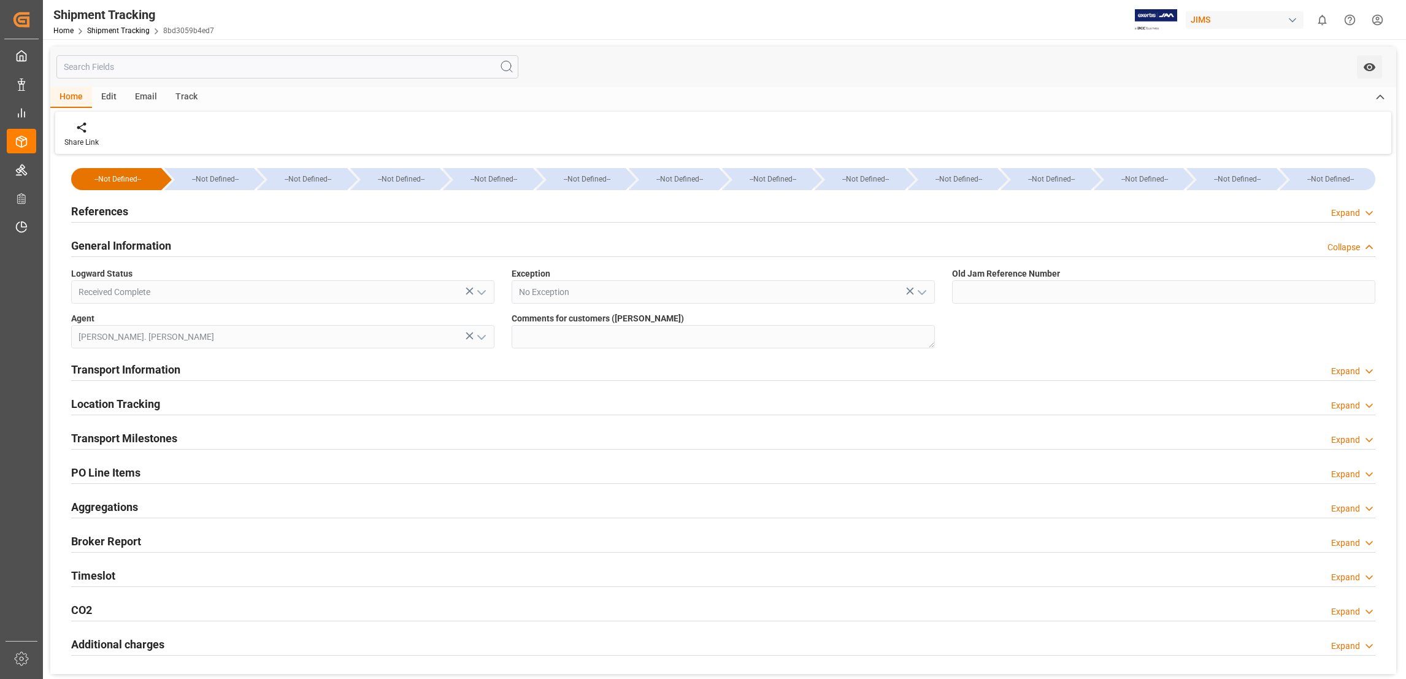
click at [1359, 247] on div "Collapse" at bounding box center [1343, 247] width 33 height 13
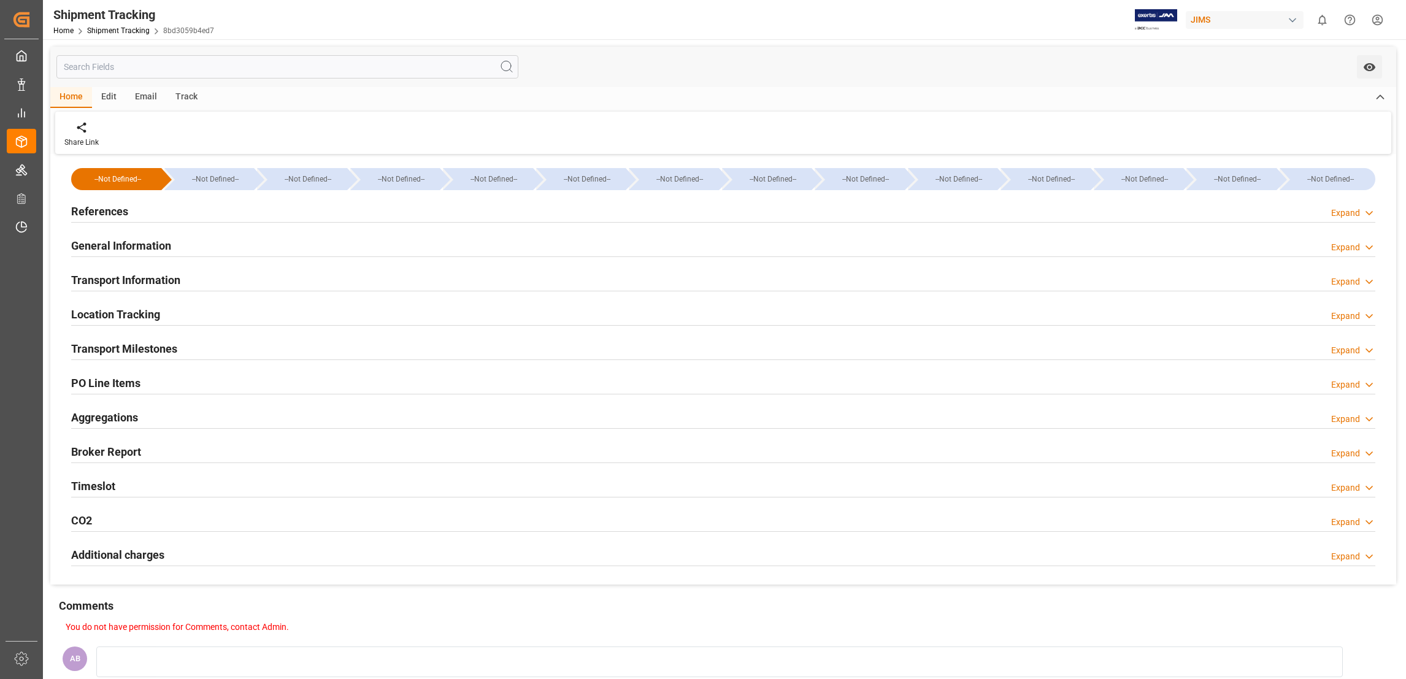
click at [1334, 384] on div "Expand" at bounding box center [1345, 384] width 29 height 13
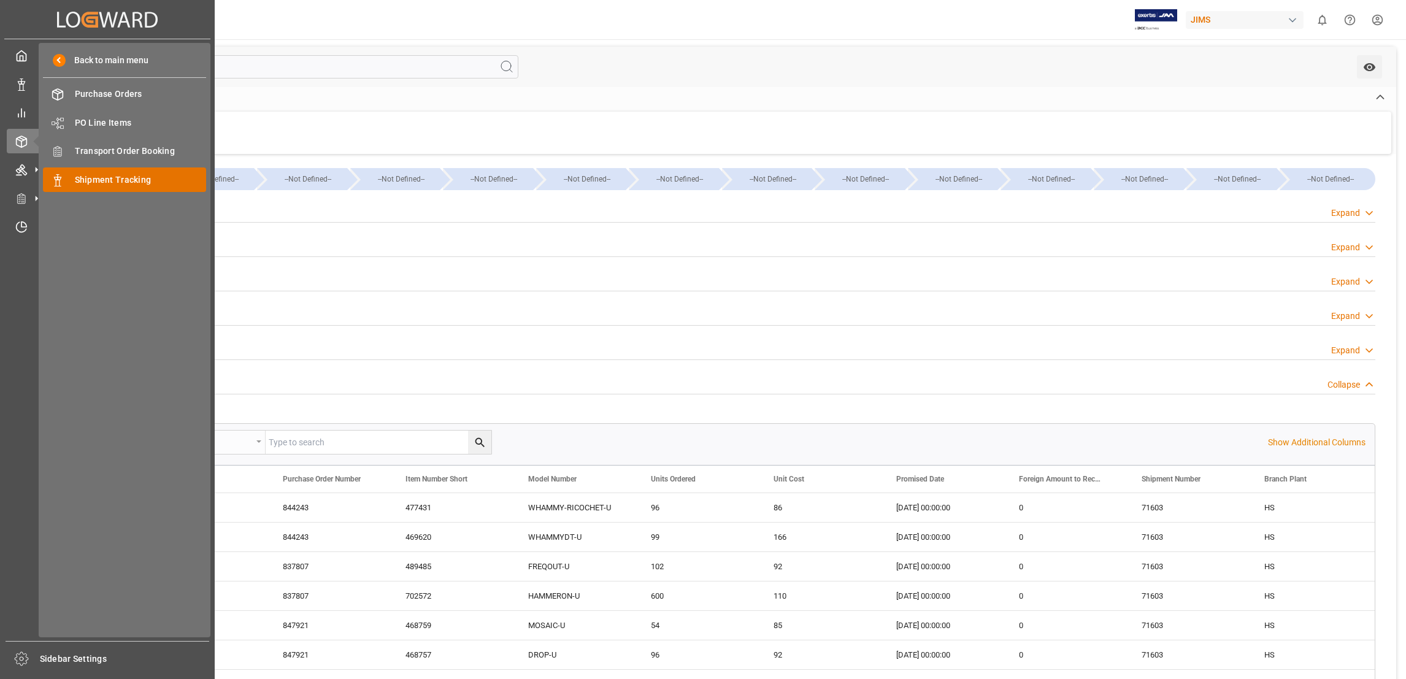
click at [104, 178] on span "Shipment Tracking" at bounding box center [141, 180] width 132 height 13
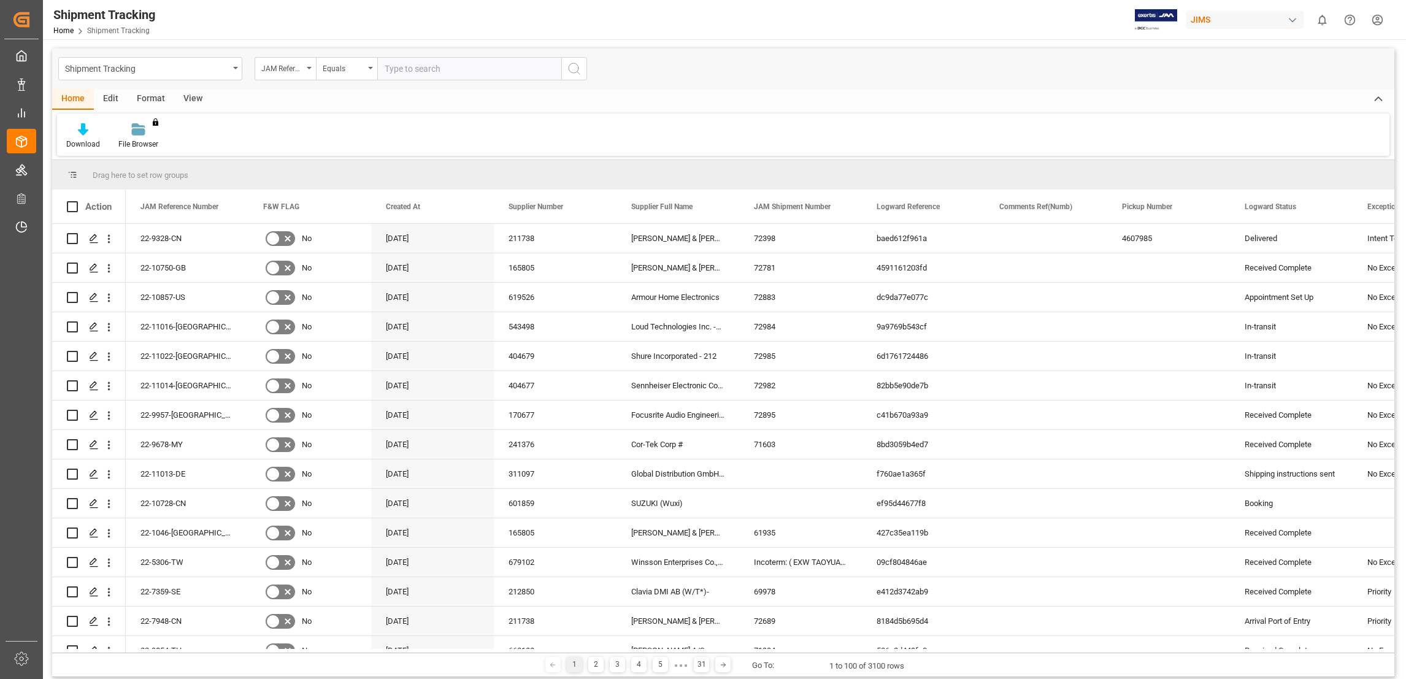
click at [428, 66] on input "text" at bounding box center [469, 68] width 184 height 23
type input "22-9575-CN"
click at [579, 67] on icon "search button" at bounding box center [574, 68] width 15 height 15
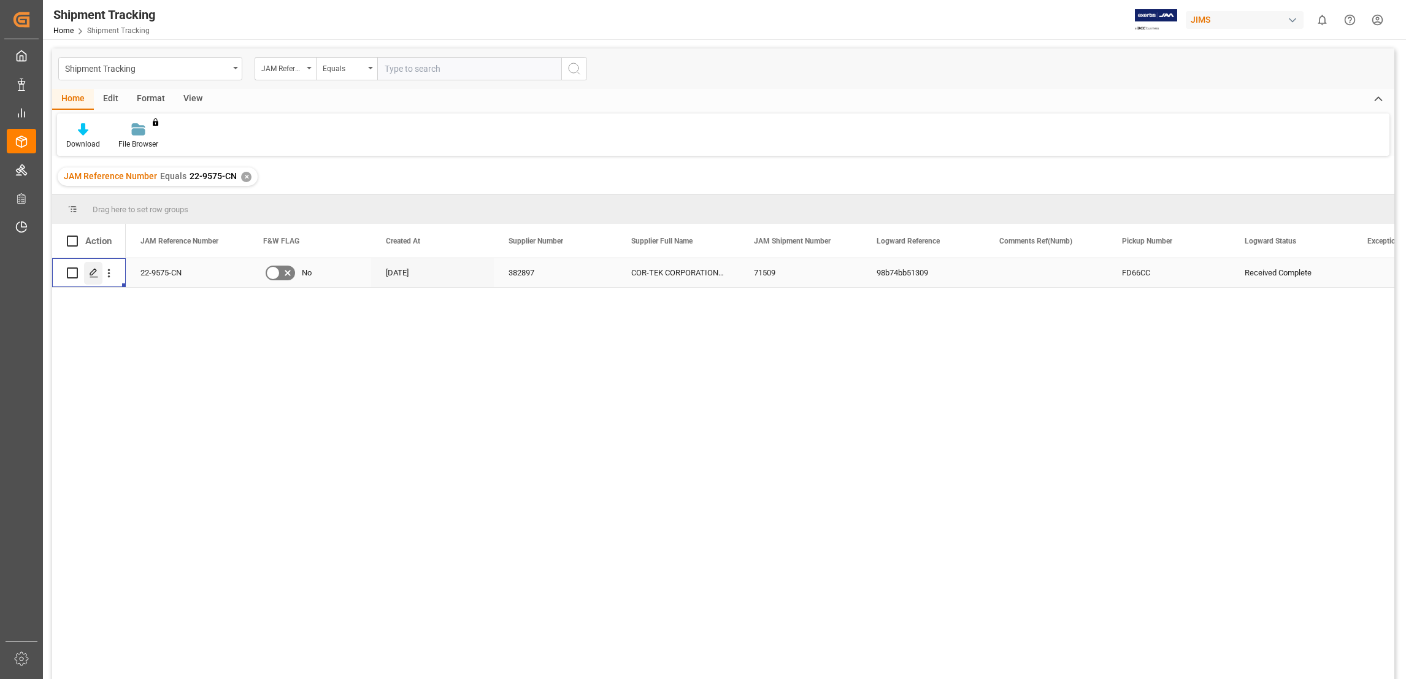
click at [93, 273] on polygon "Press SPACE to select this row." at bounding box center [93, 272] width 6 height 6
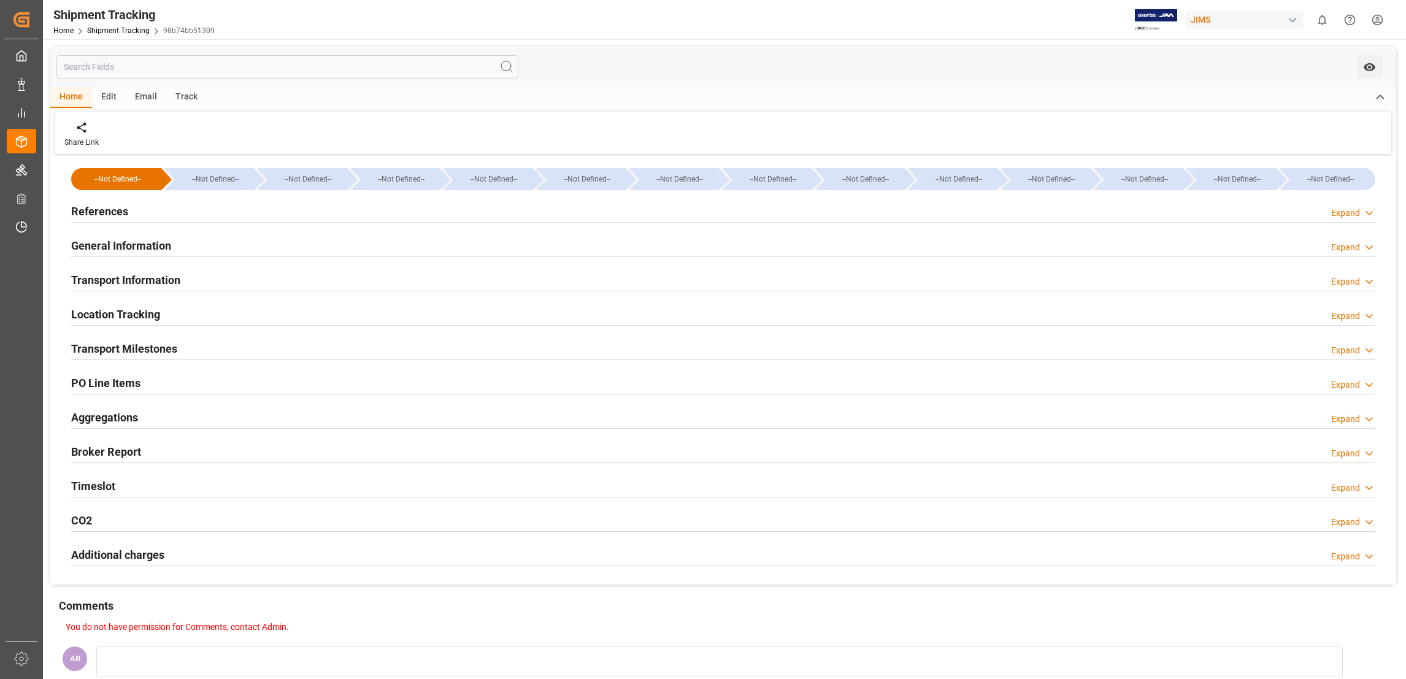
click at [1360, 384] on div "Expand" at bounding box center [1353, 384] width 44 height 13
